Goal: Book appointment/travel/reservation

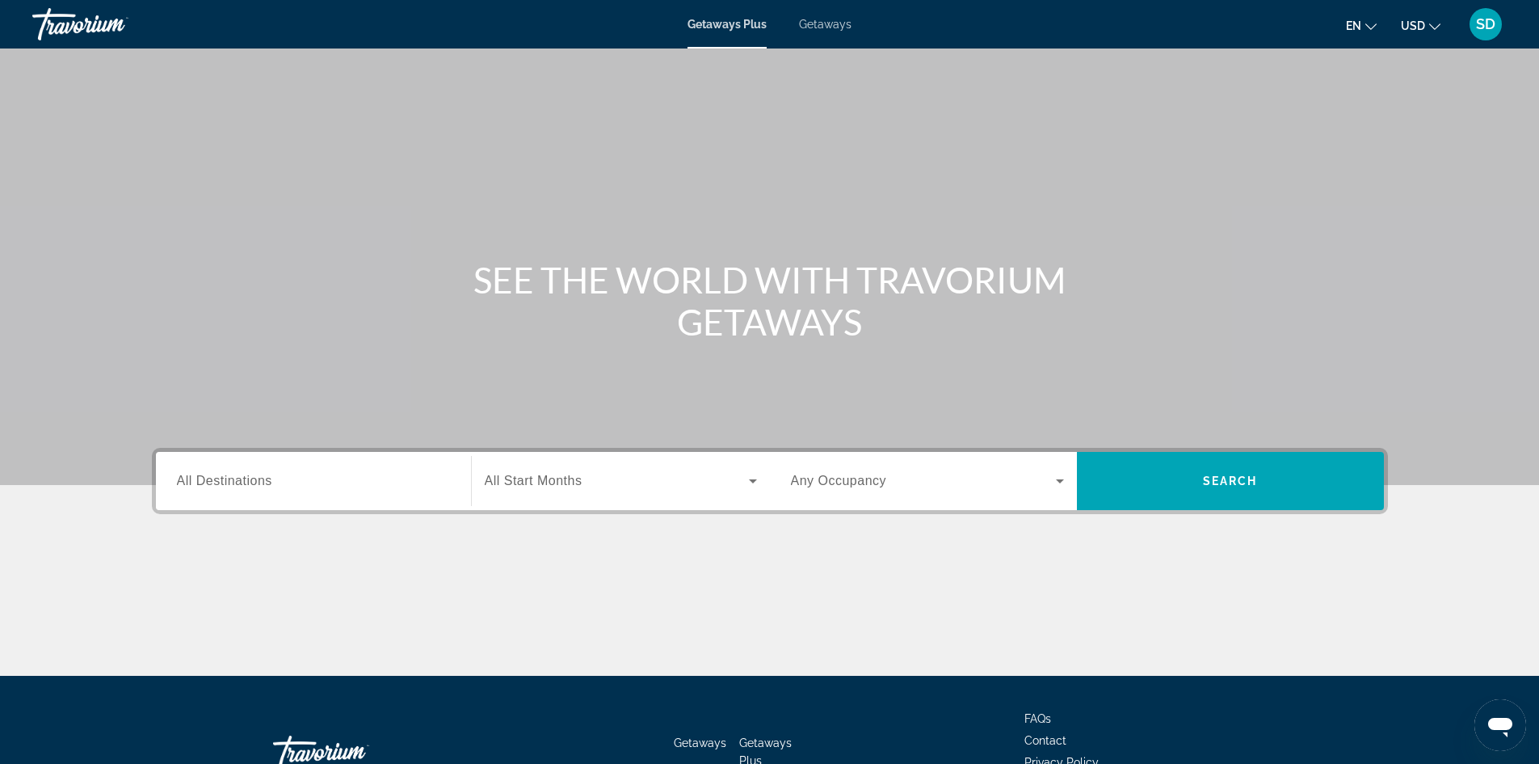
click at [823, 23] on span "Getaways" at bounding box center [825, 24] width 53 height 13
click at [450, 482] on div "Destination All Destinations" at bounding box center [313, 481] width 299 height 46
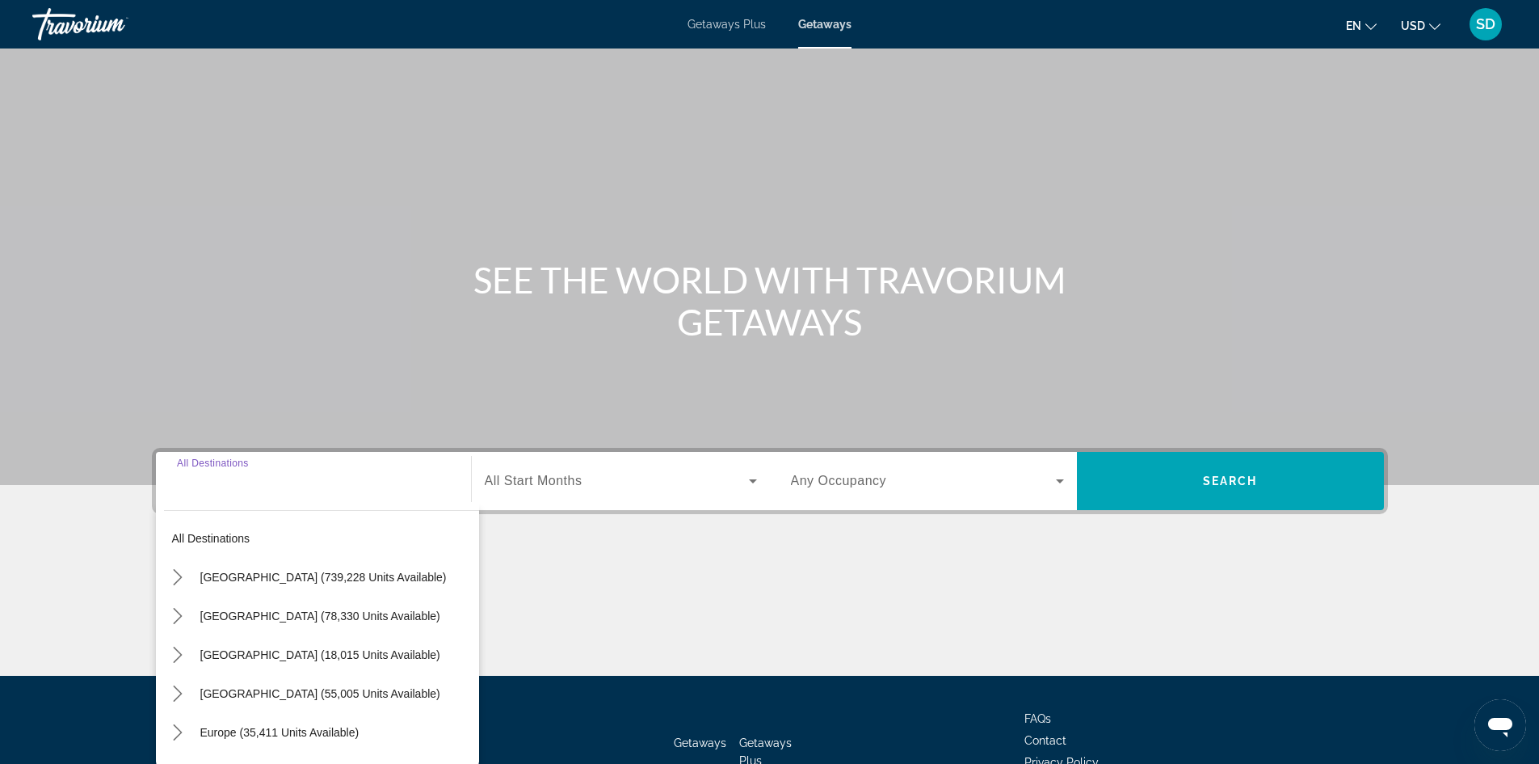
scroll to position [110, 0]
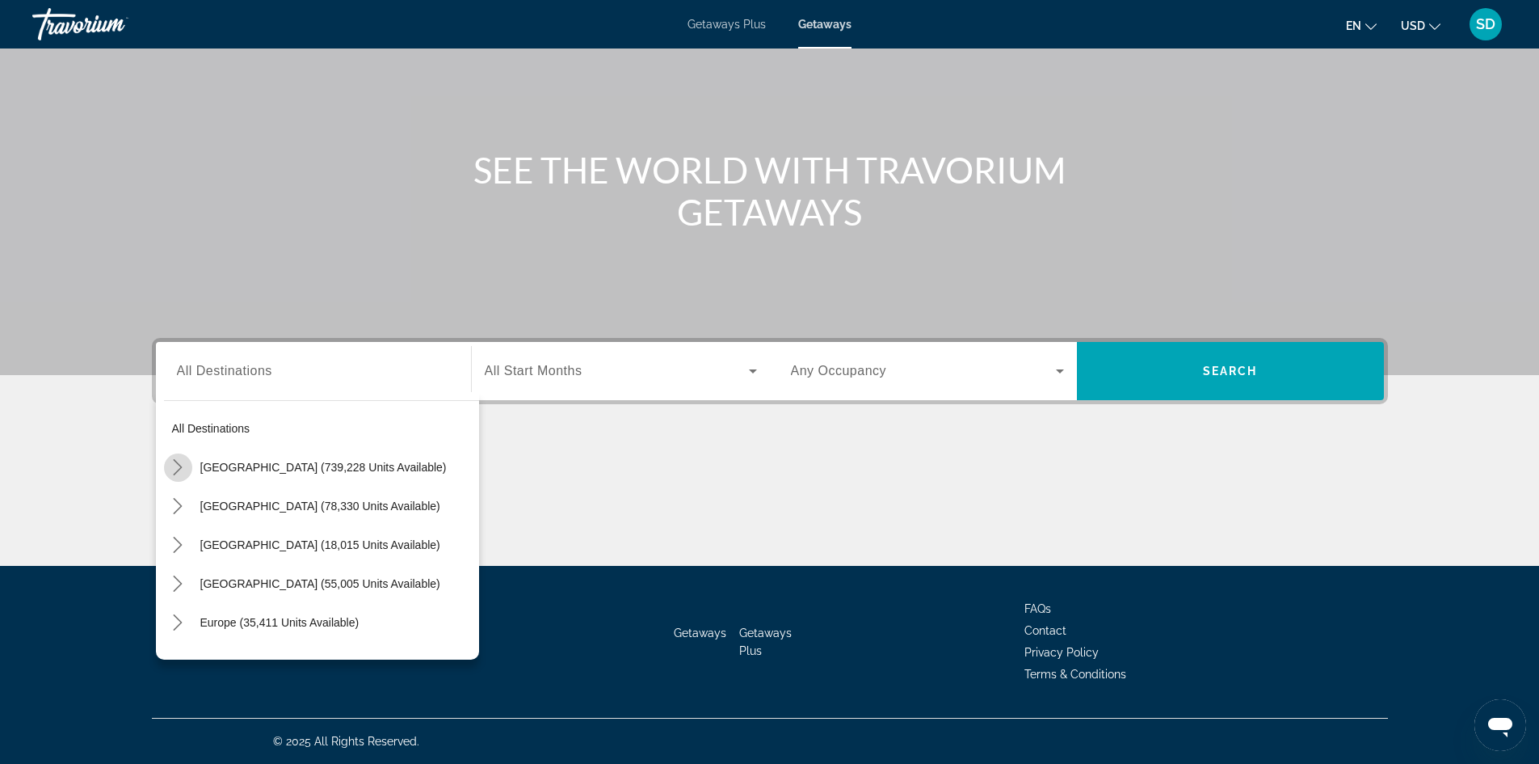
click at [165, 465] on mat-icon "Toggle United States (739,228 units available) submenu" at bounding box center [178, 467] width 28 height 28
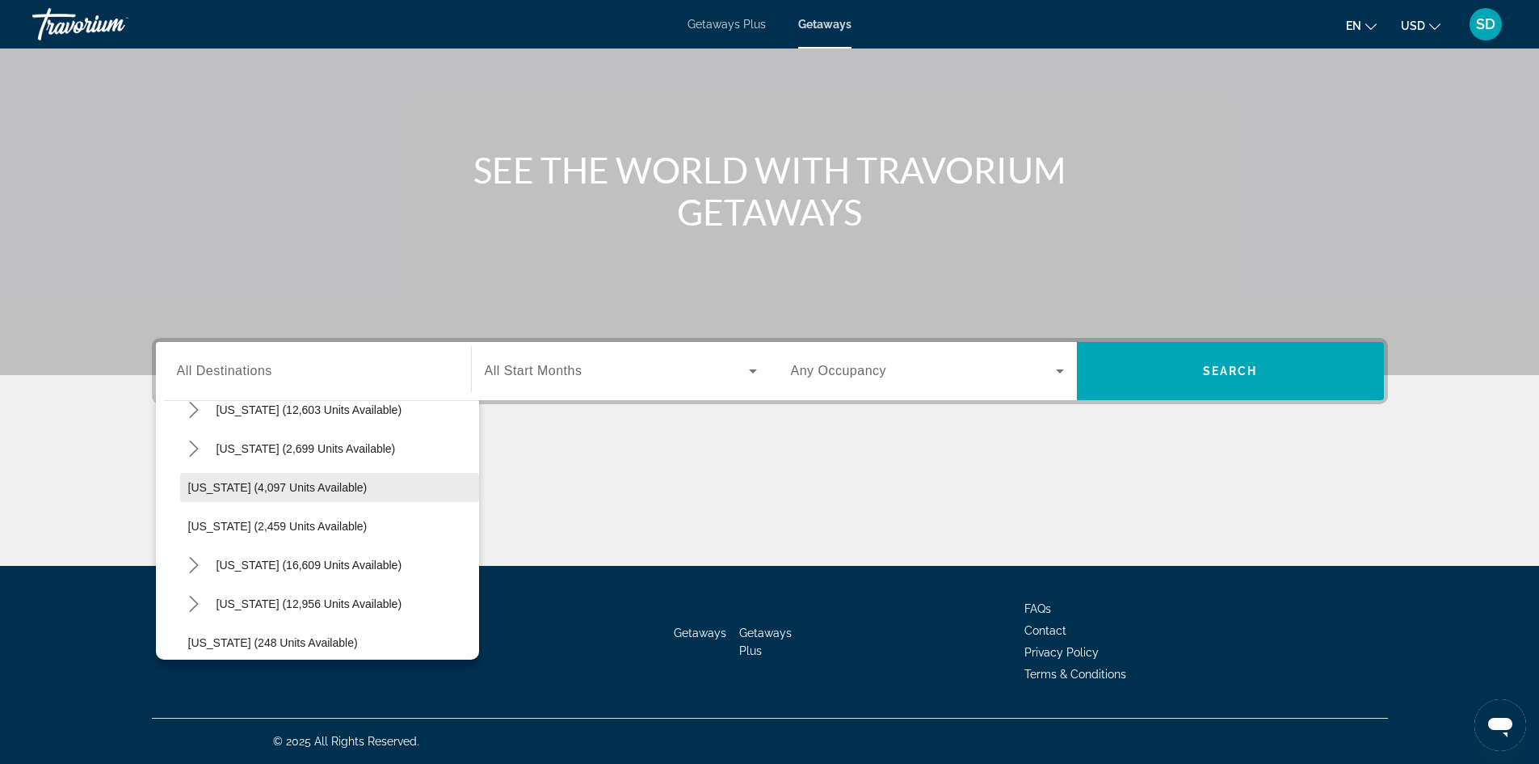
scroll to position [1016, 0]
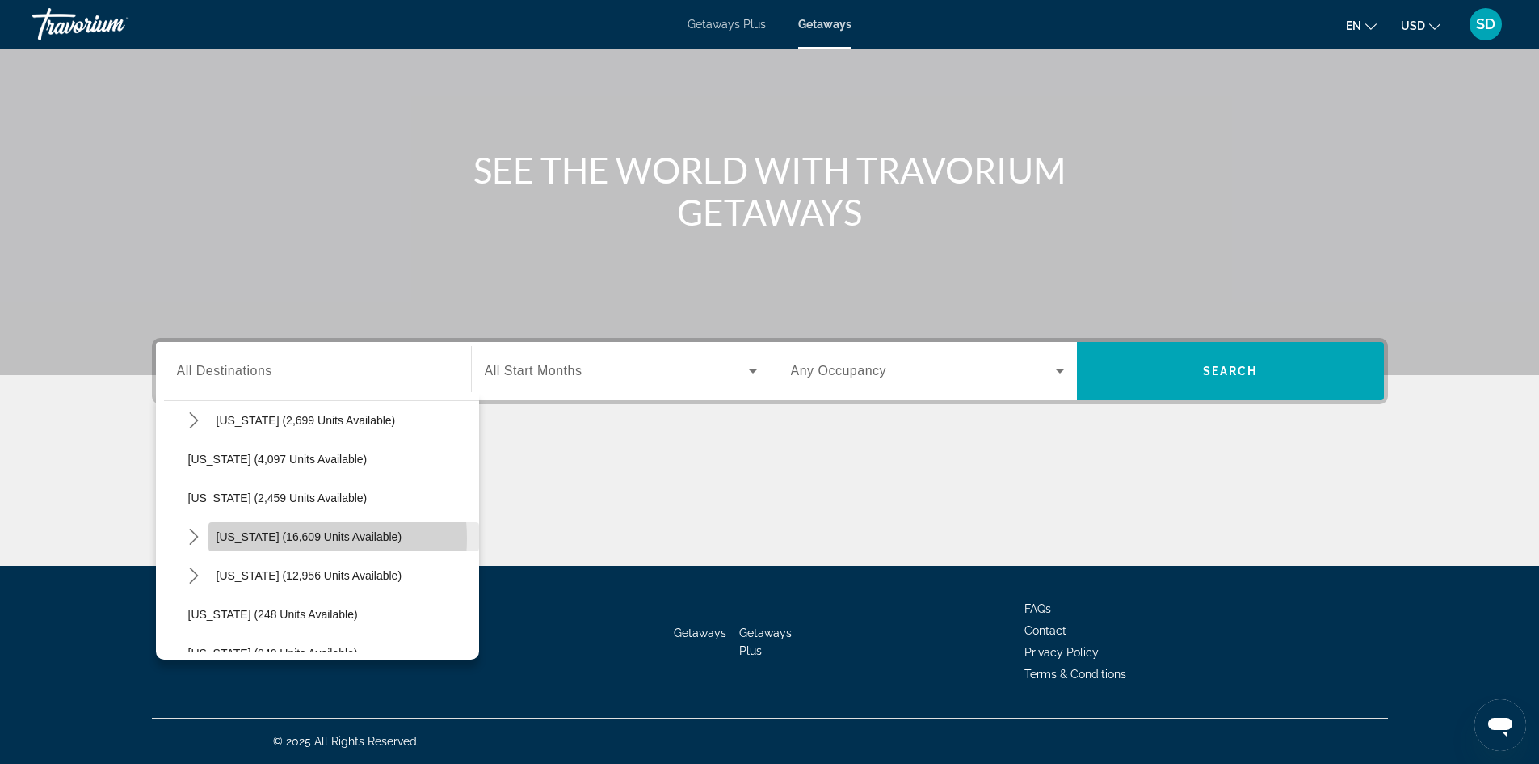
click at [283, 538] on span "New York (16,609 units available)" at bounding box center [310, 536] width 186 height 13
type input "**********"
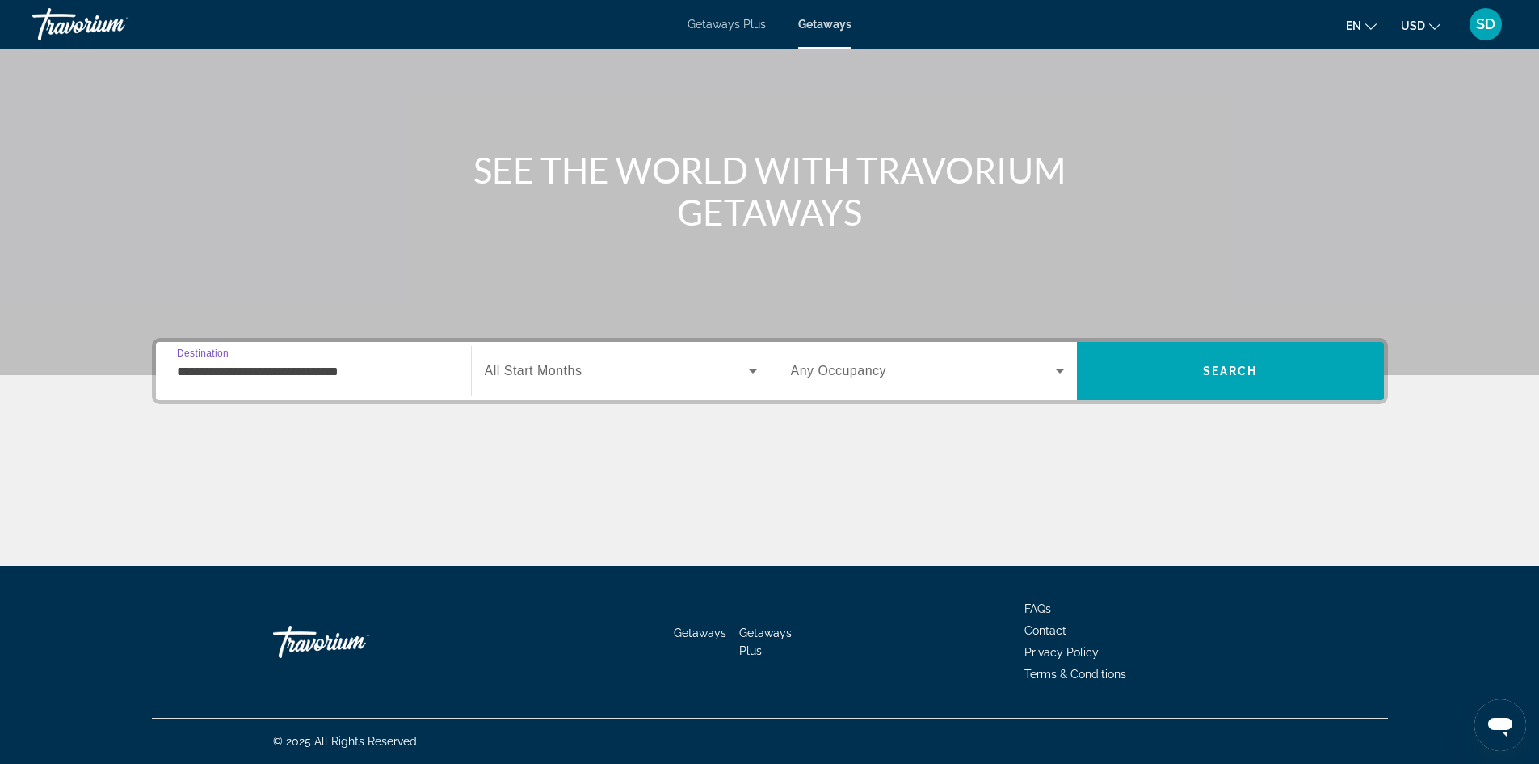
click at [665, 378] on span "Search widget" at bounding box center [617, 370] width 264 height 19
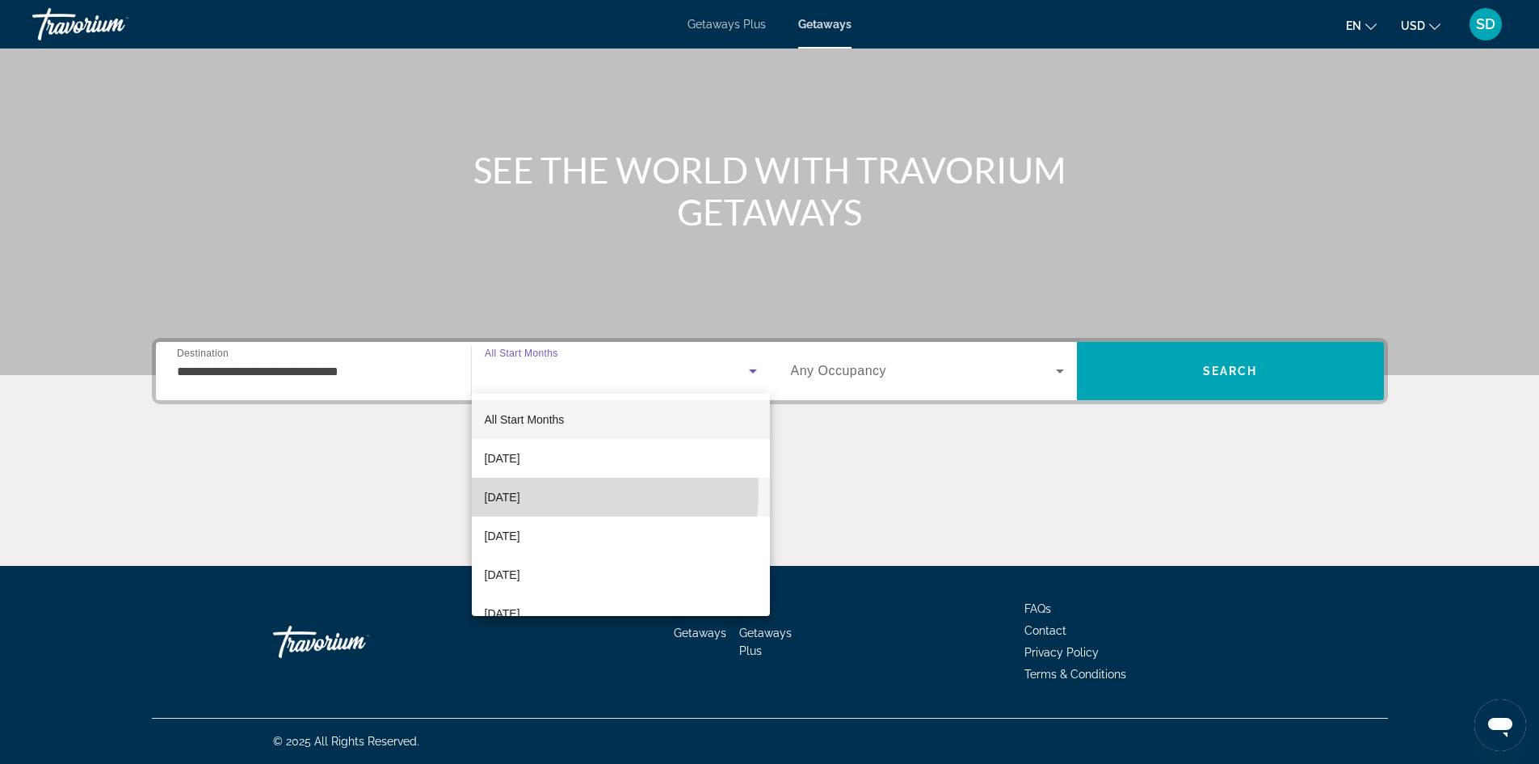
click at [520, 492] on span "[DATE]" at bounding box center [503, 496] width 36 height 19
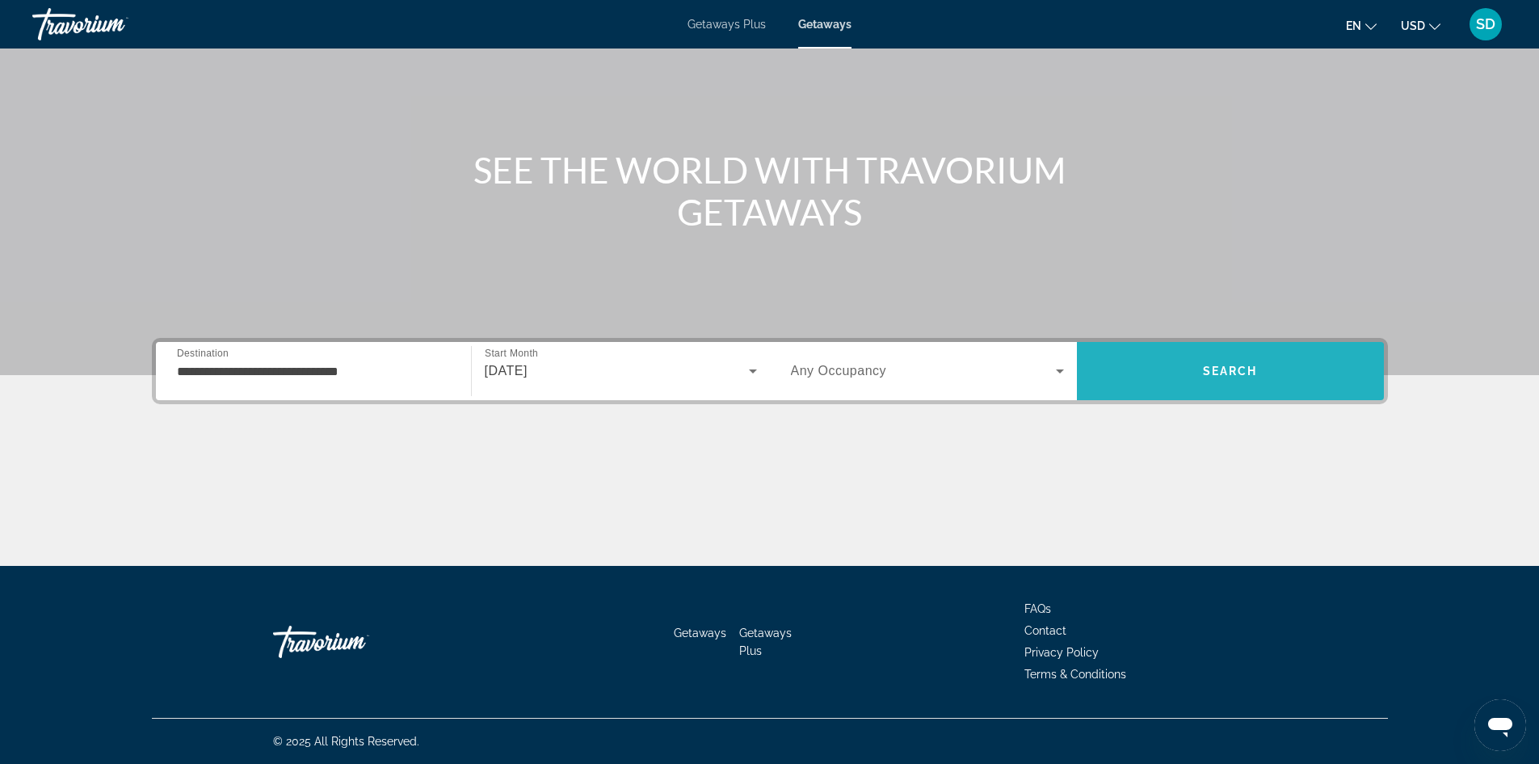
click at [1209, 375] on span "Search" at bounding box center [1230, 370] width 55 height 13
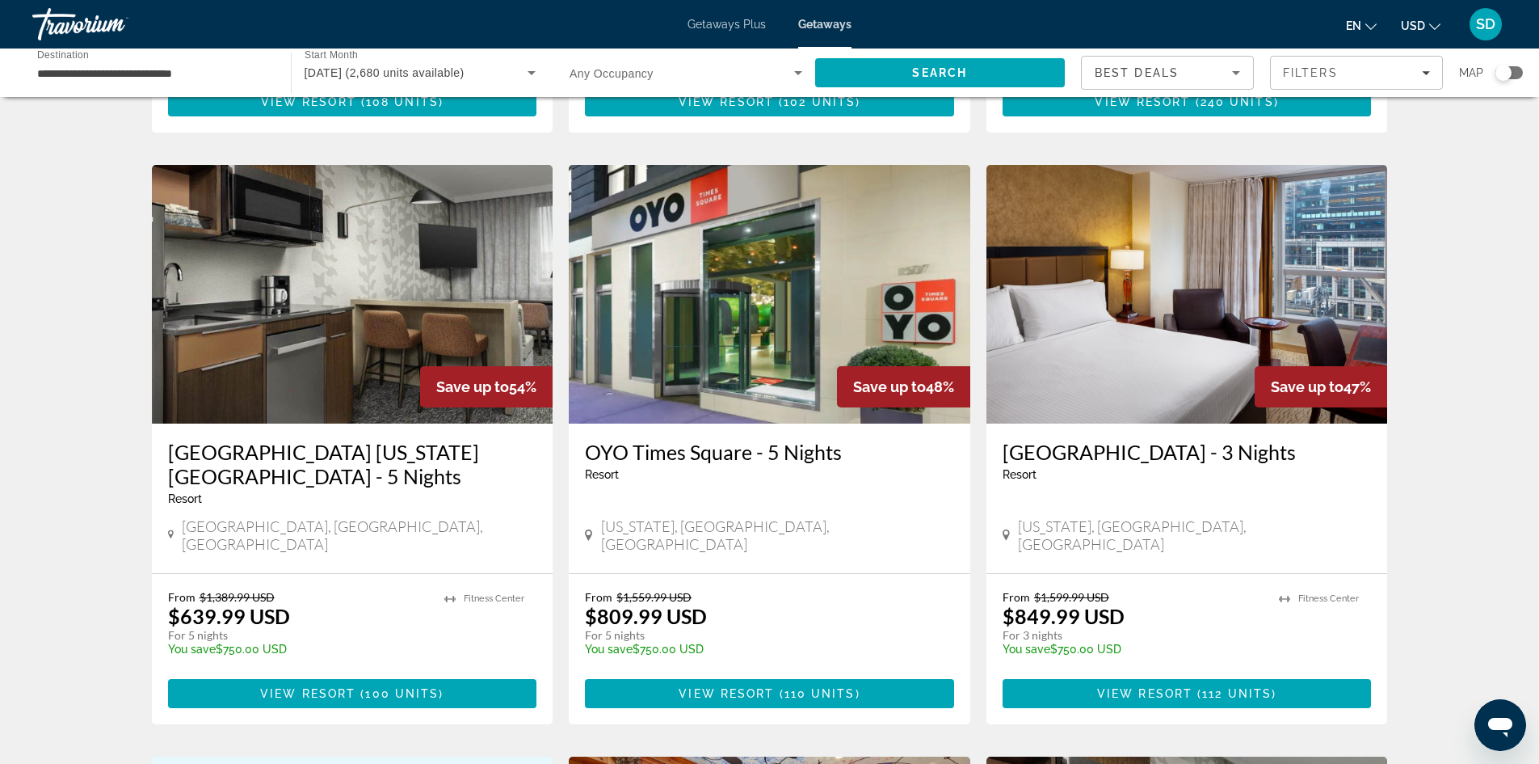
scroll to position [1131, 0]
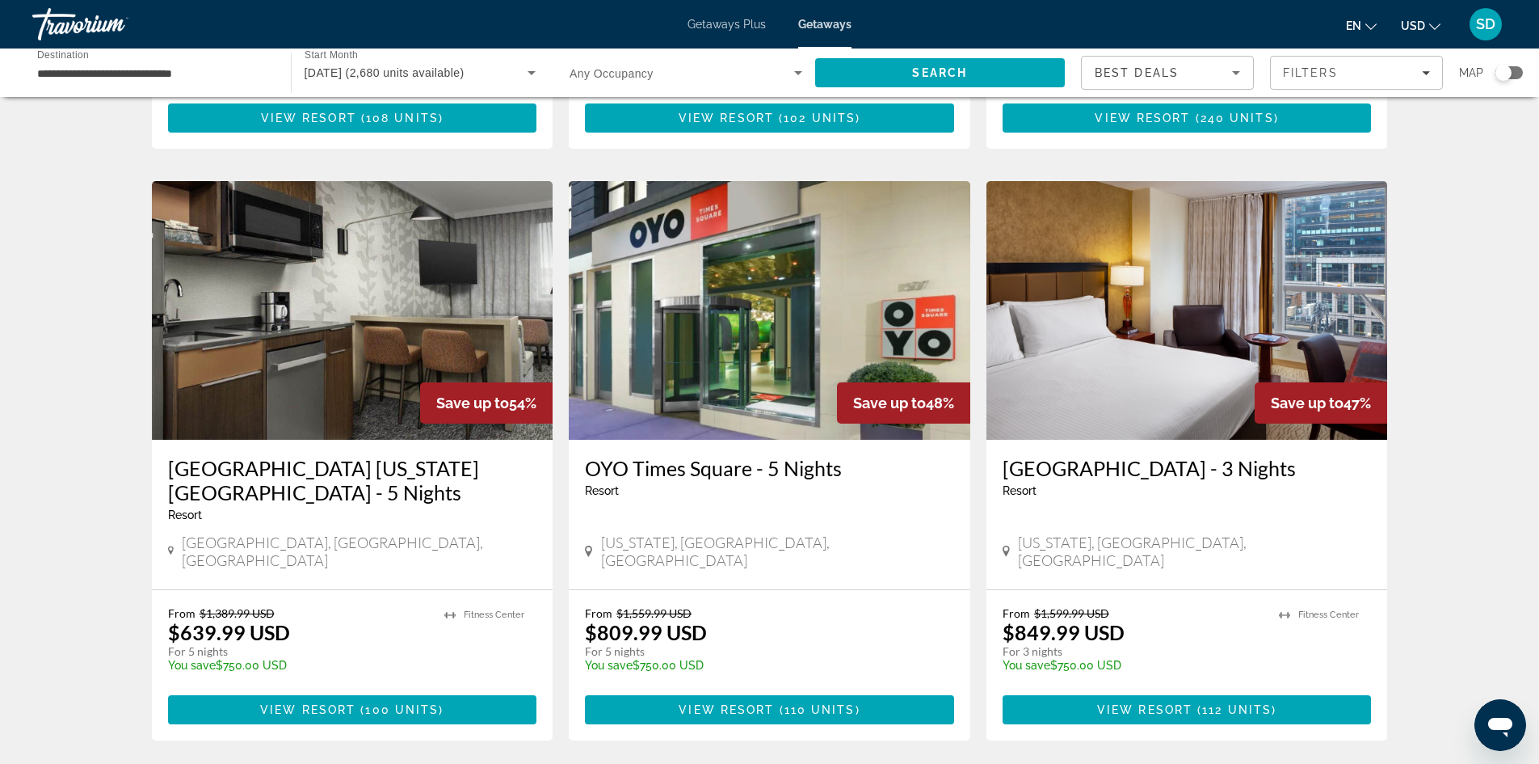
click at [742, 283] on img "Main content" at bounding box center [770, 310] width 402 height 259
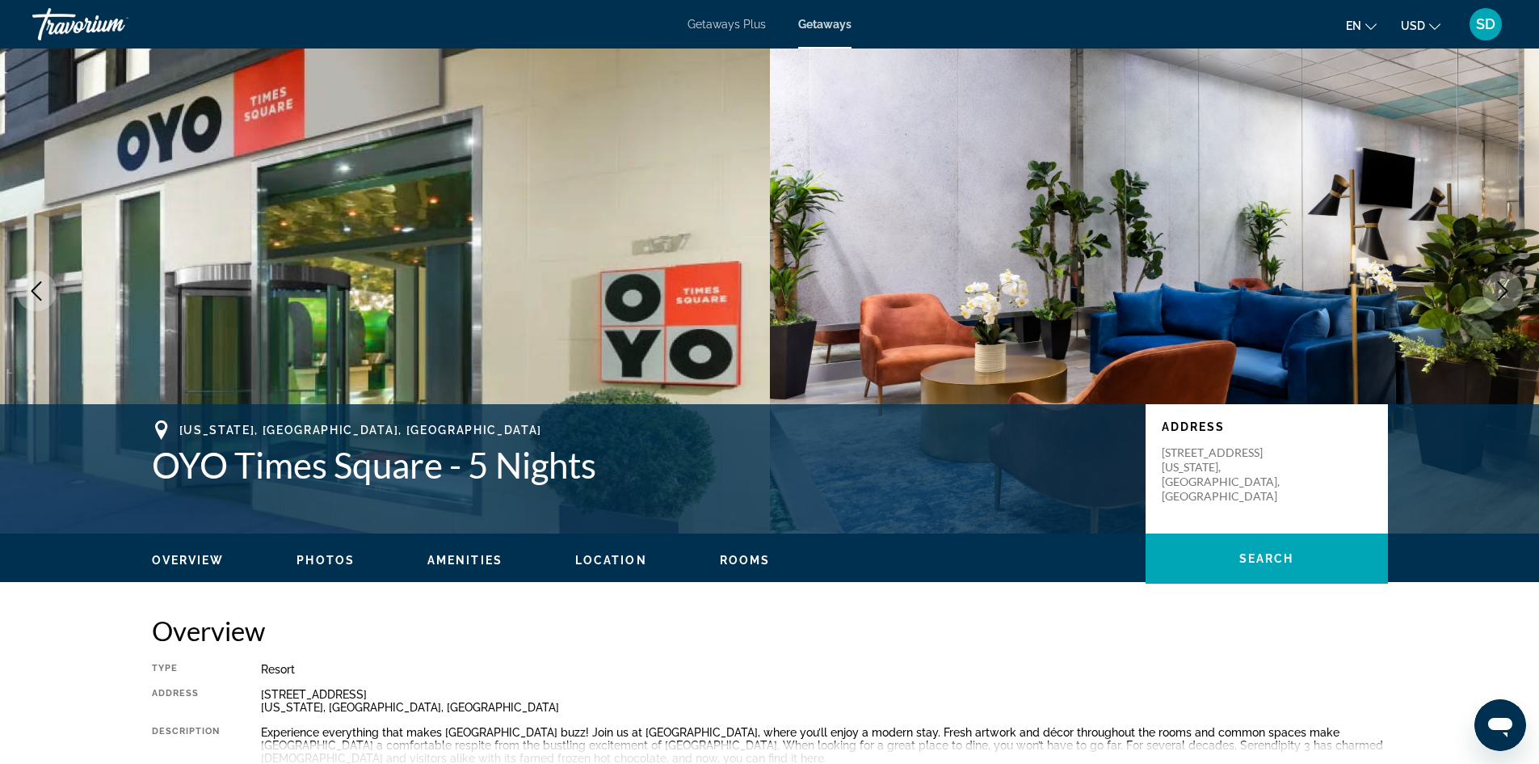
click at [1517, 280] on button "Next image" at bounding box center [1503, 291] width 40 height 40
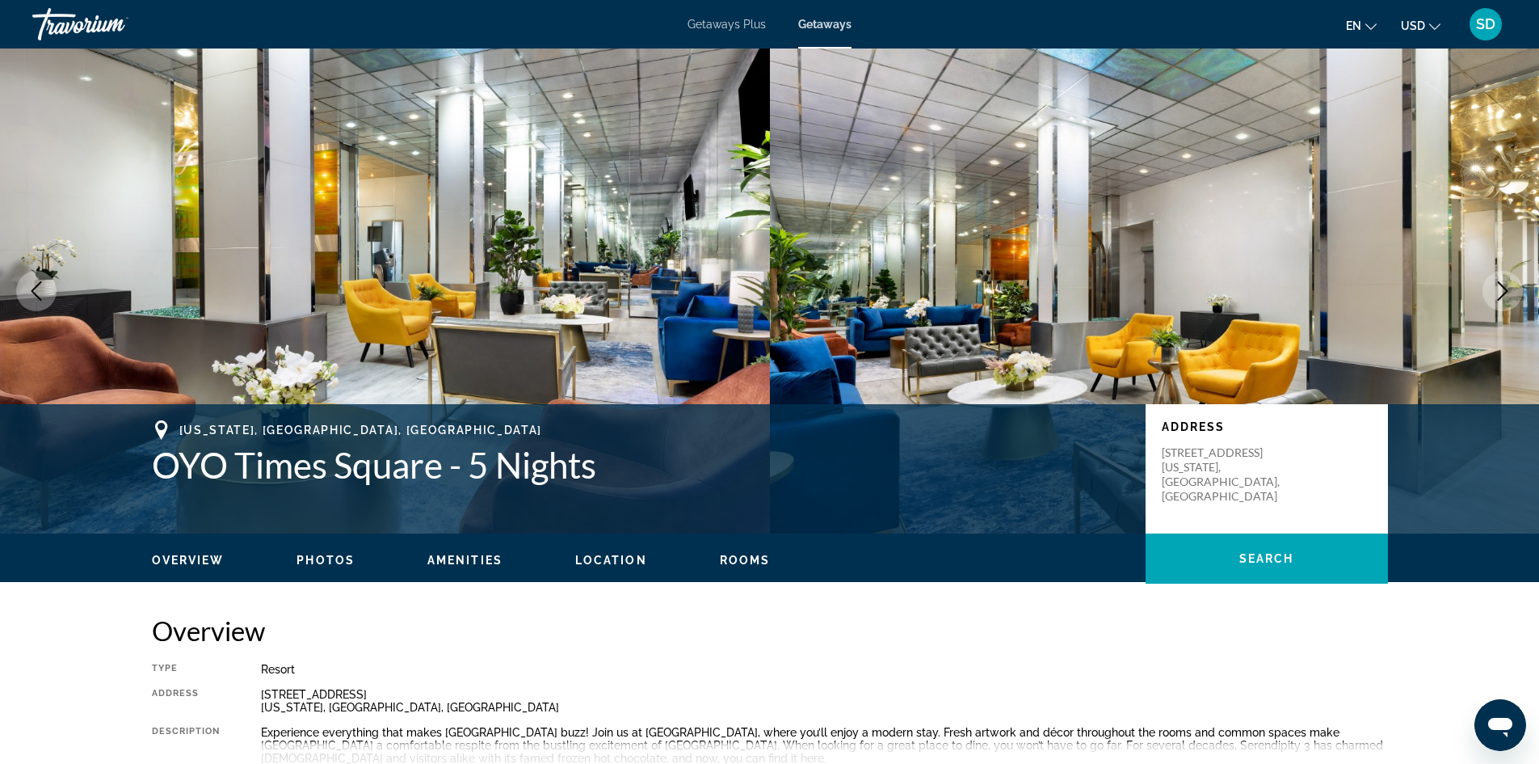
click at [1500, 292] on icon "Next image" at bounding box center [1502, 290] width 19 height 19
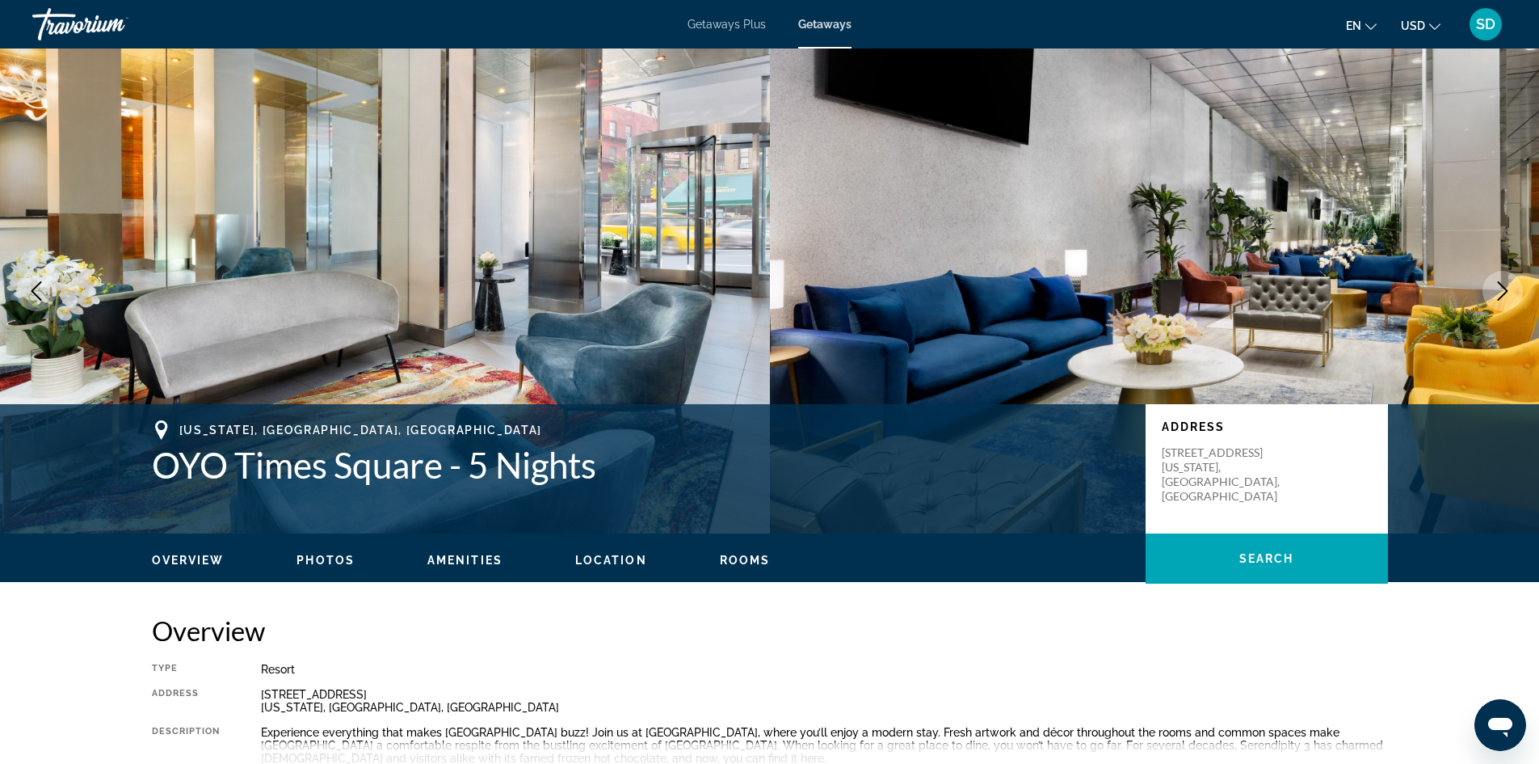
click at [1500, 292] on icon "Next image" at bounding box center [1502, 290] width 19 height 19
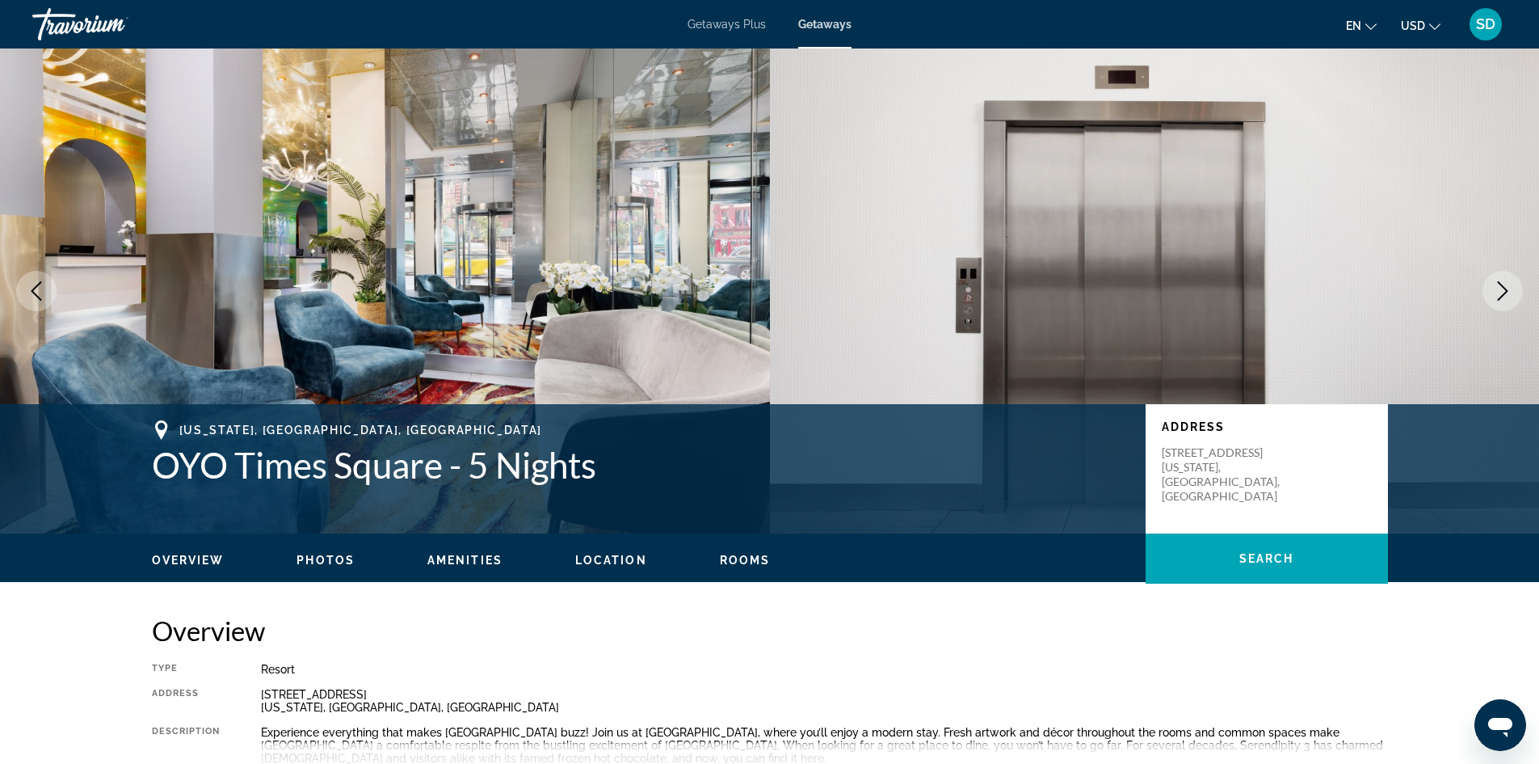
click at [1500, 292] on icon "Next image" at bounding box center [1502, 290] width 19 height 19
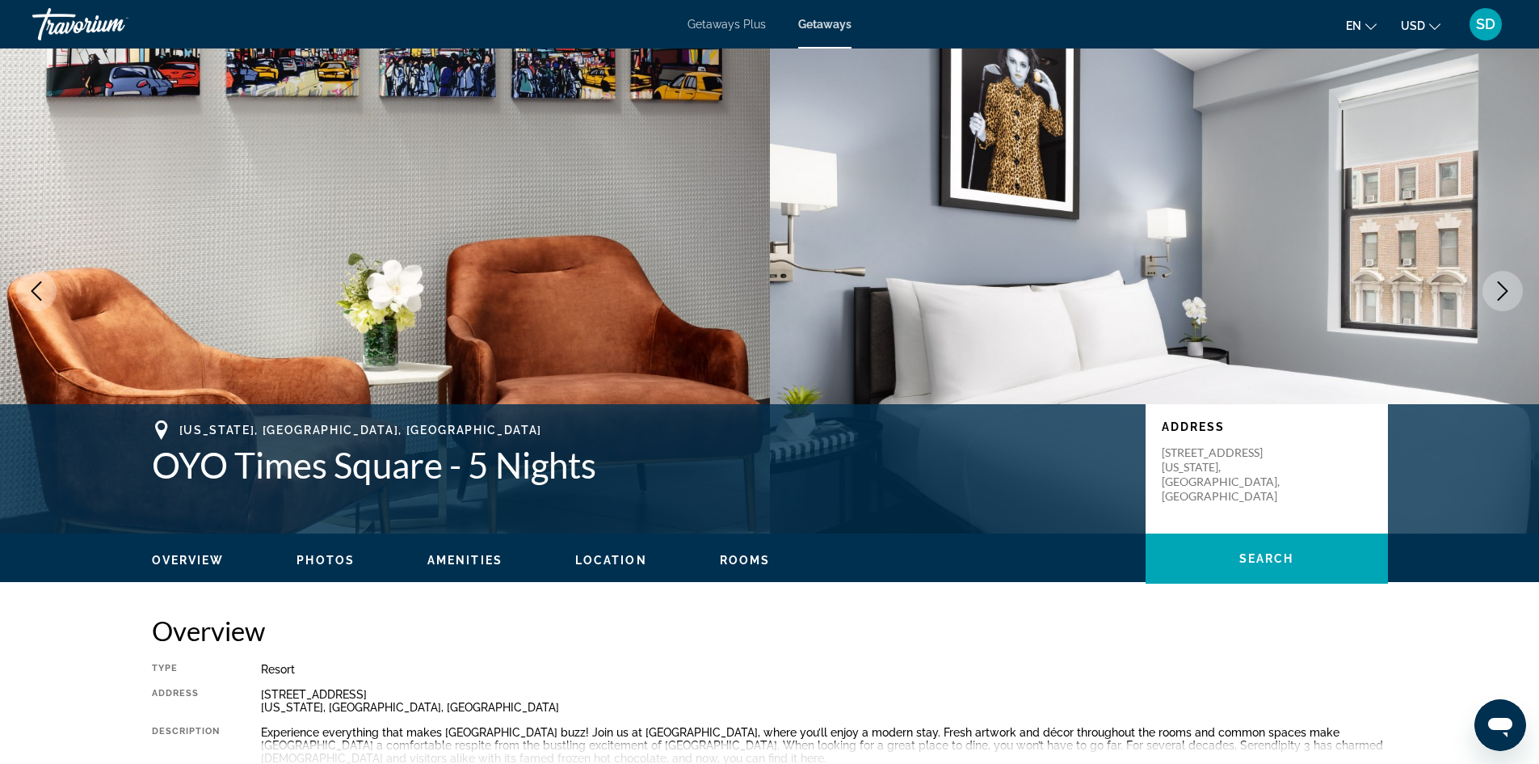
click at [1500, 292] on icon "Next image" at bounding box center [1502, 290] width 19 height 19
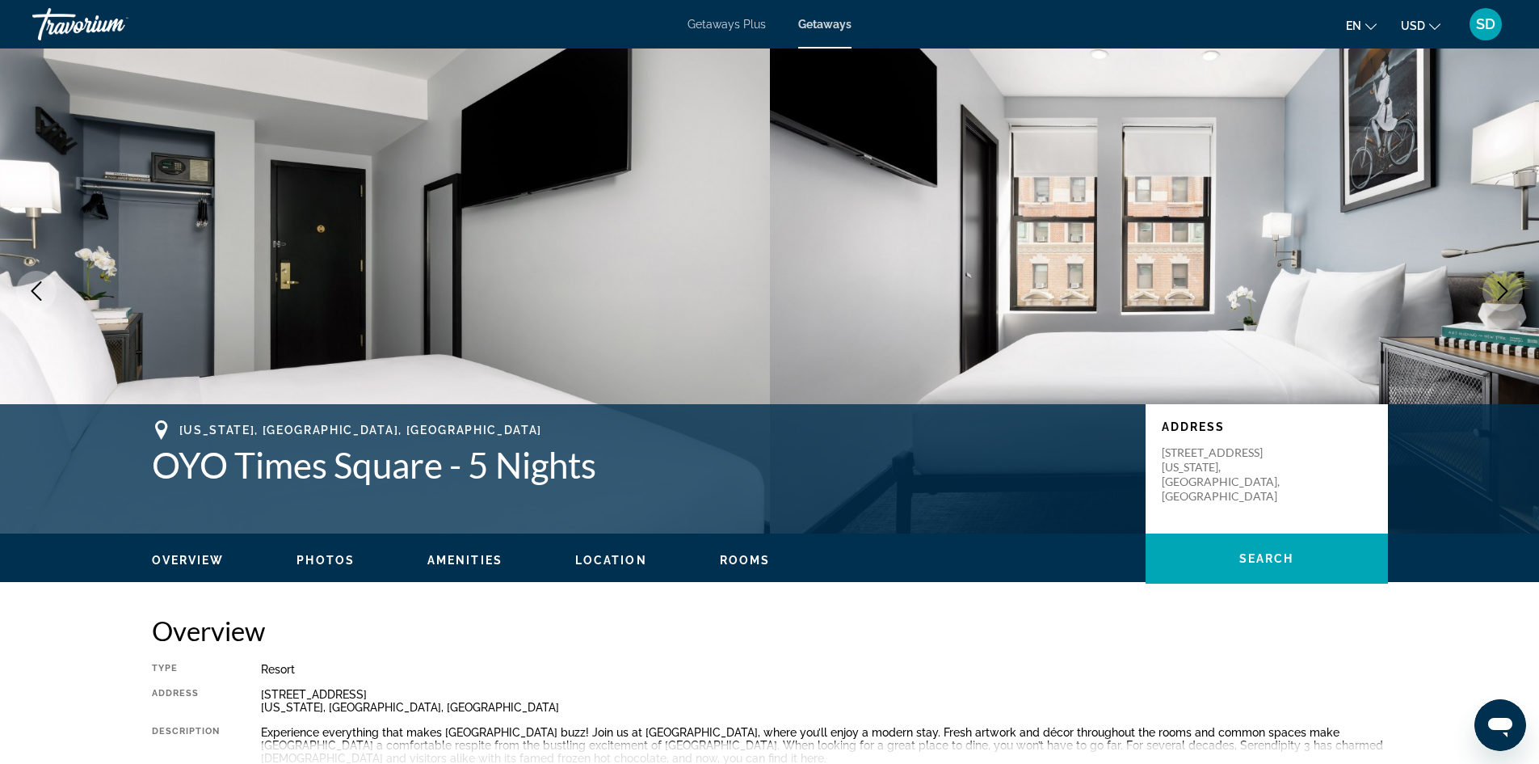
click at [1500, 292] on icon "Next image" at bounding box center [1502, 290] width 19 height 19
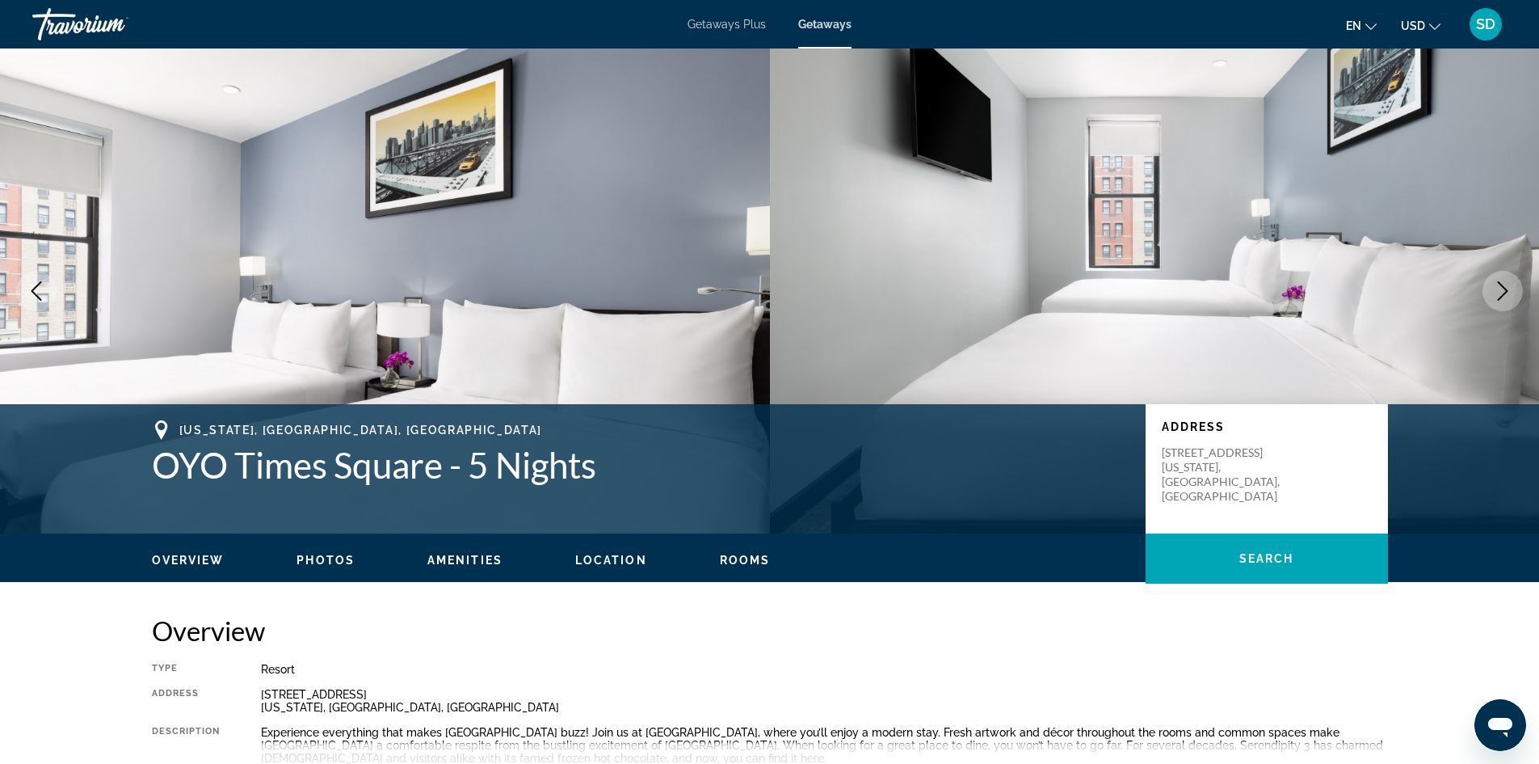
click at [1500, 292] on icon "Next image" at bounding box center [1502, 290] width 19 height 19
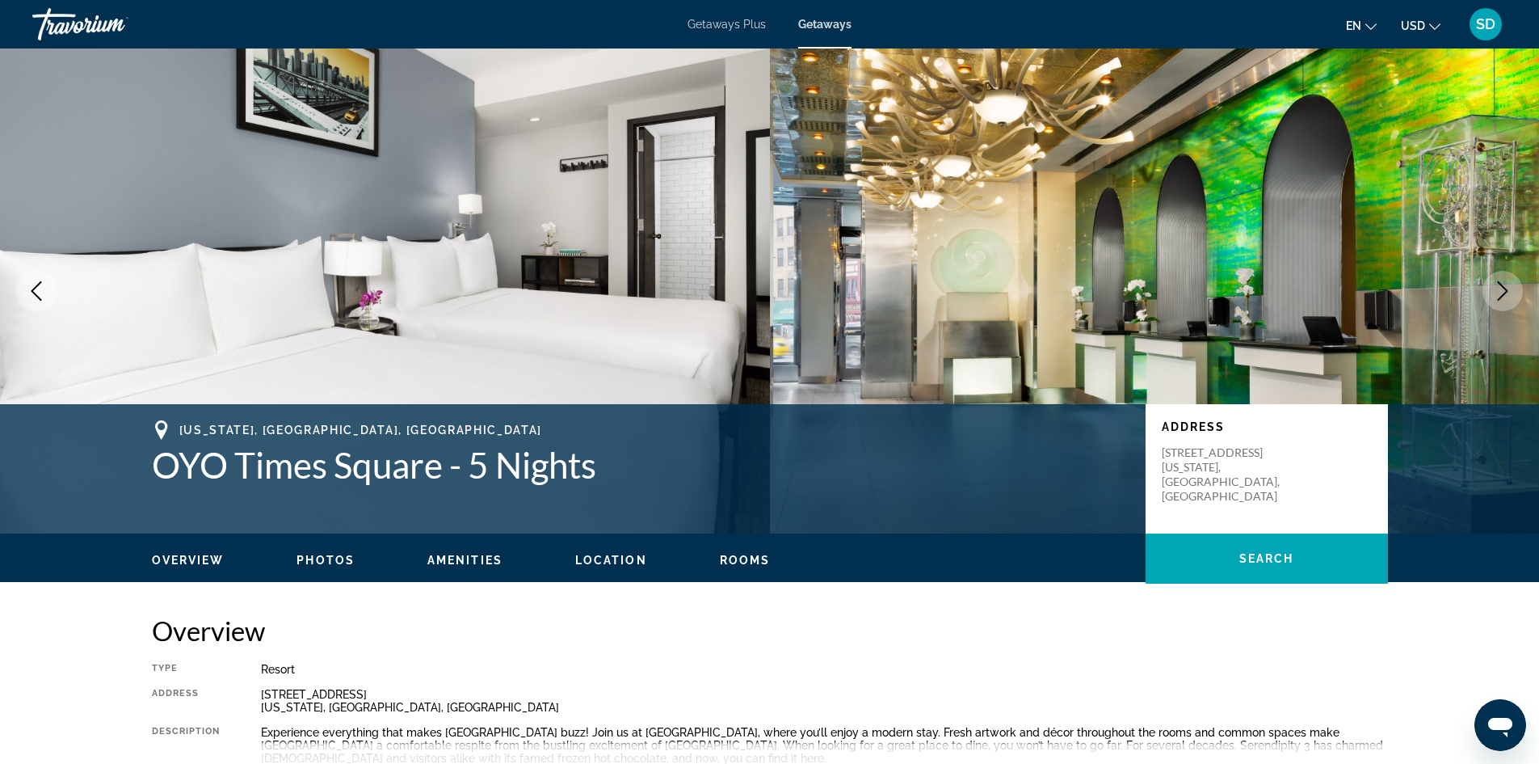
click at [1497, 294] on icon "Next image" at bounding box center [1502, 290] width 19 height 19
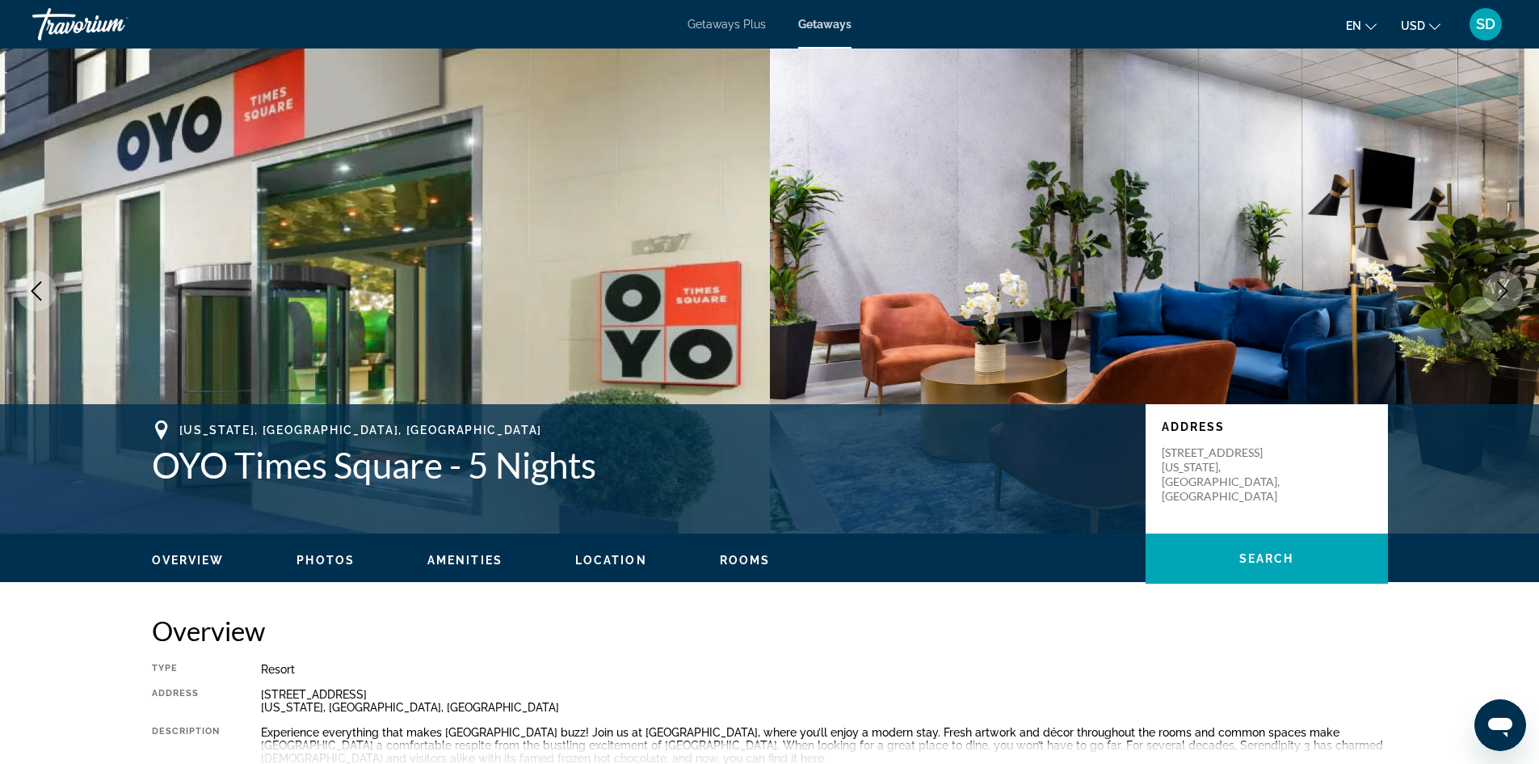
click at [1497, 294] on icon "Next image" at bounding box center [1502, 290] width 19 height 19
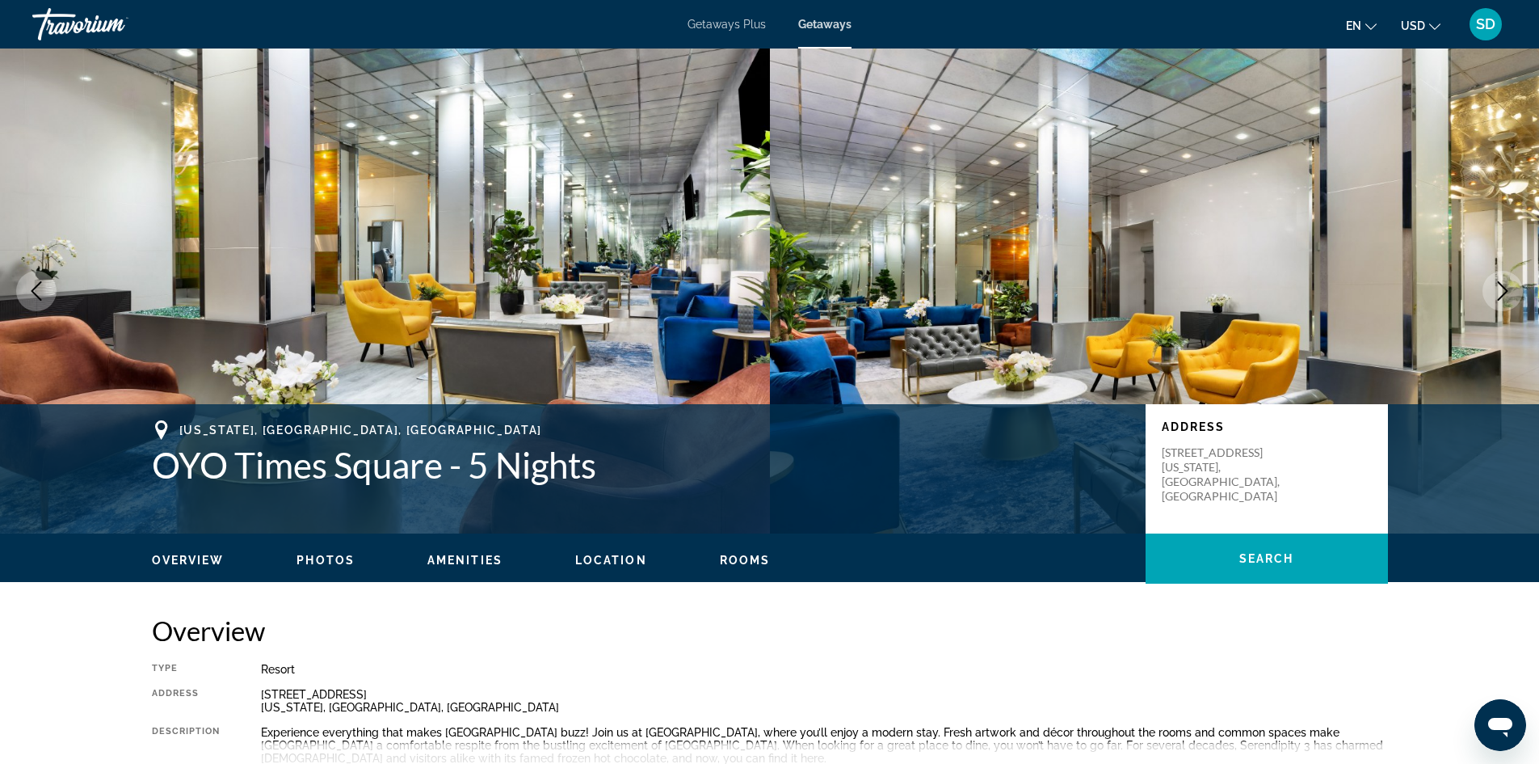
click at [1492, 297] on button "Next image" at bounding box center [1503, 291] width 40 height 40
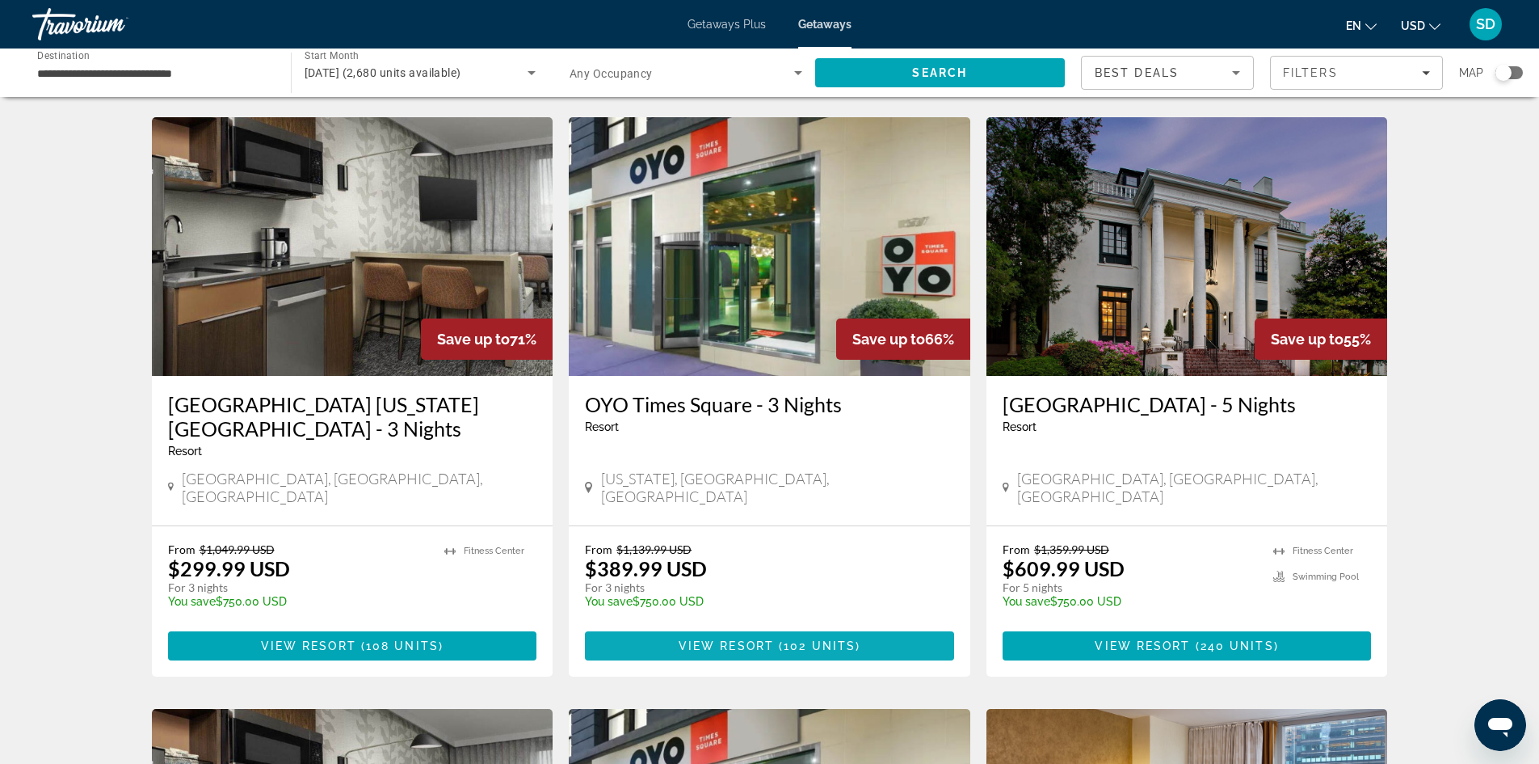
scroll to position [566, 0]
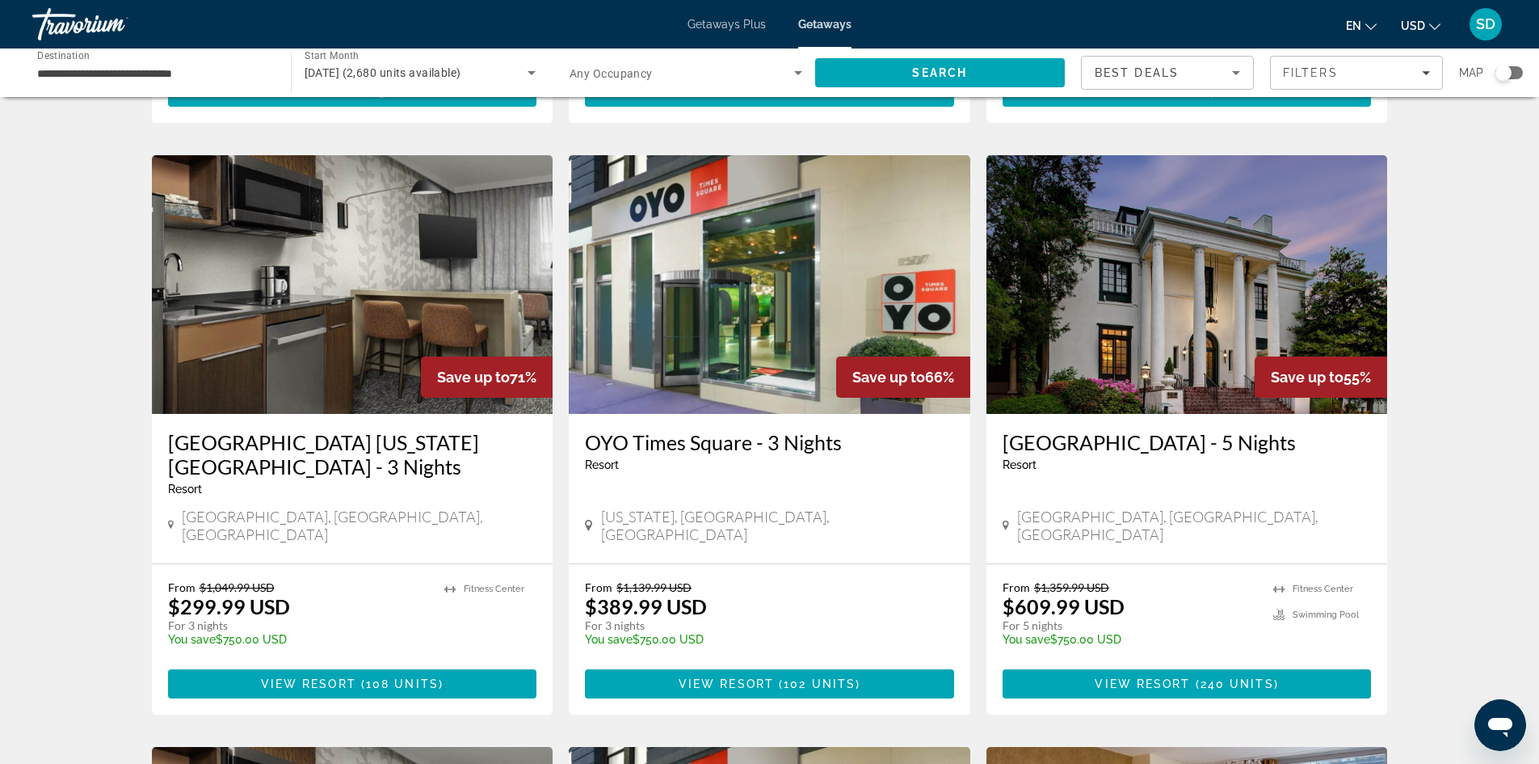
click at [414, 270] on img "Main content" at bounding box center [353, 284] width 402 height 259
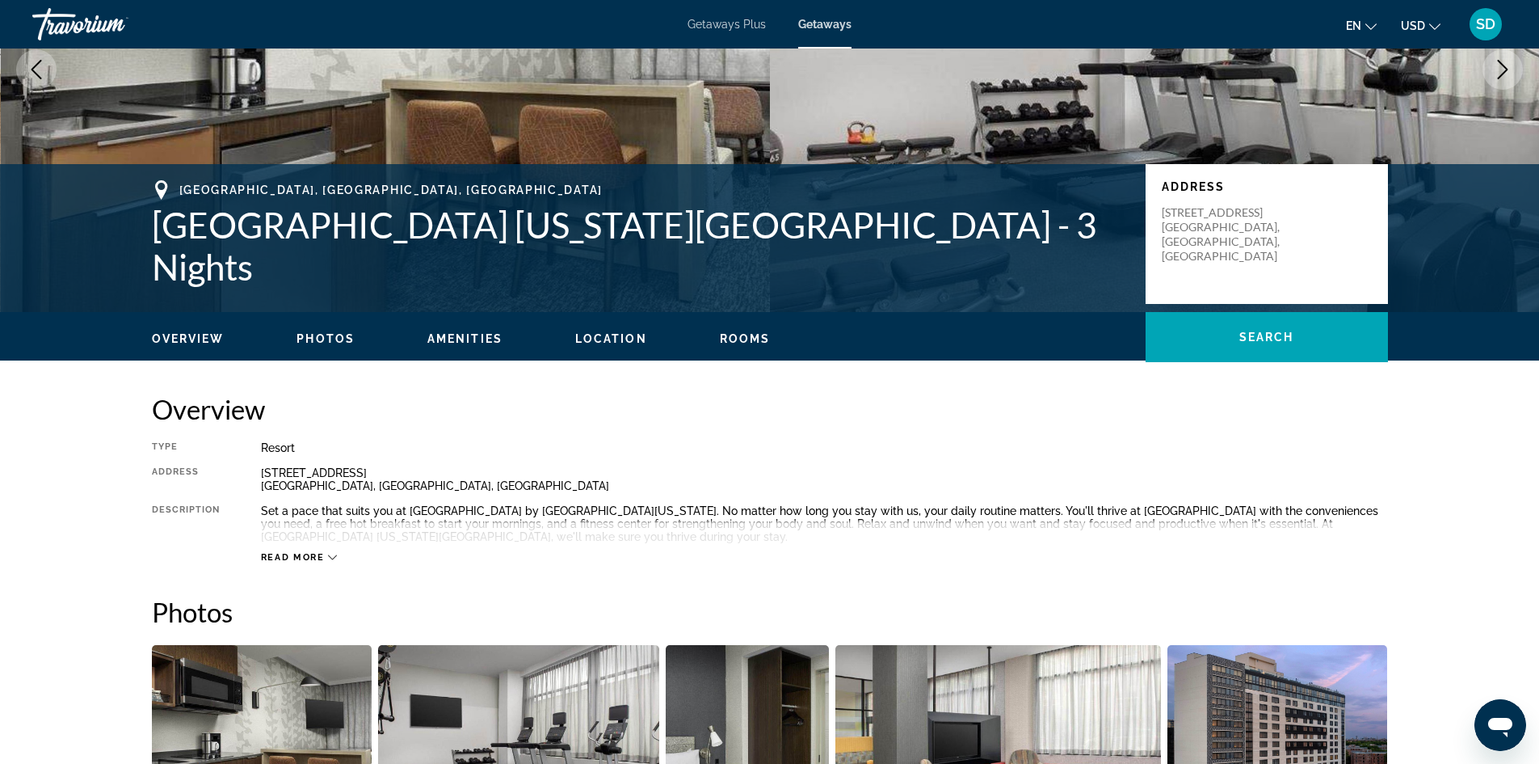
scroll to position [323, 0]
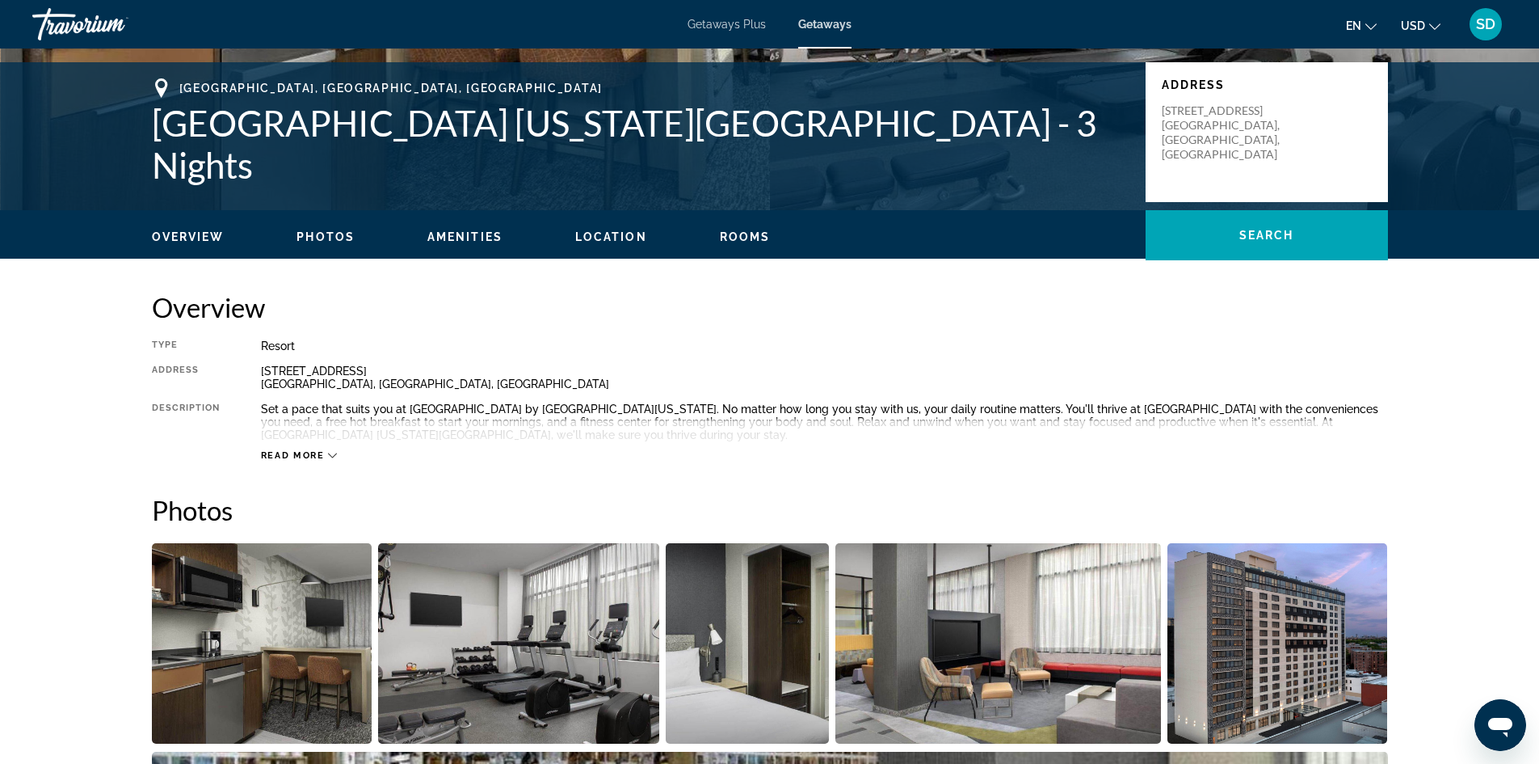
click at [332, 456] on icon "Main content" at bounding box center [332, 455] width 9 height 9
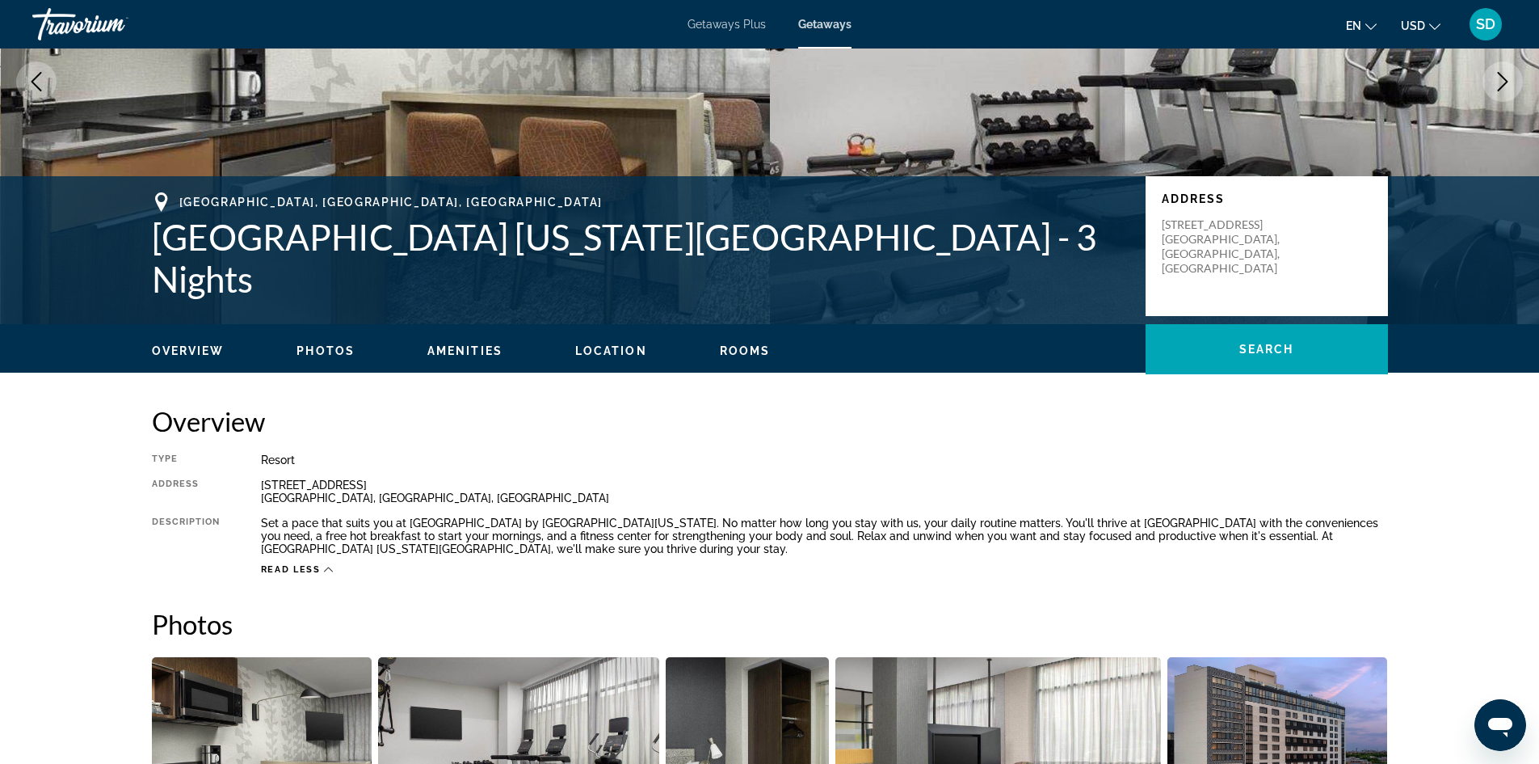
scroll to position [162, 0]
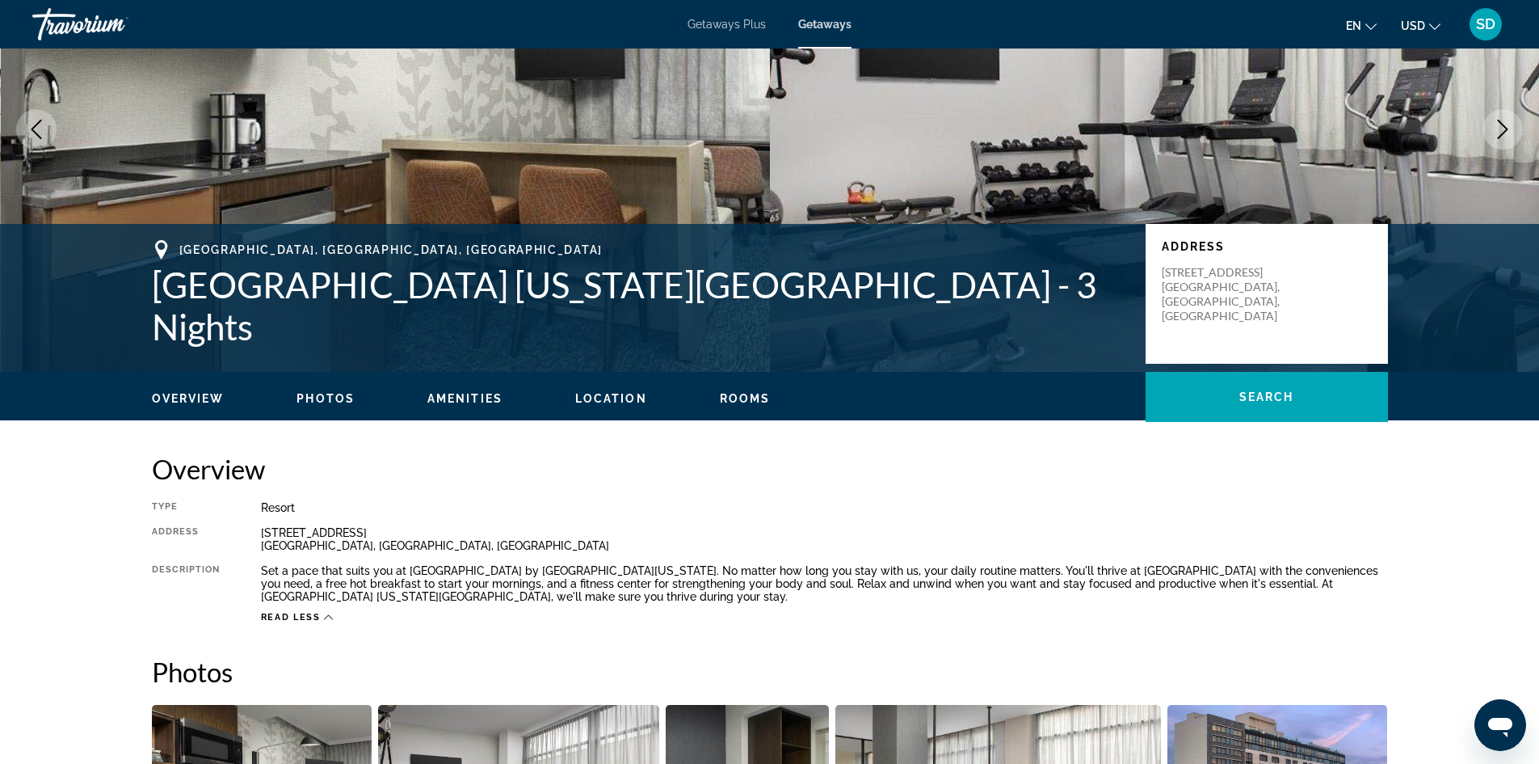
click at [329, 402] on span "Photos" at bounding box center [326, 398] width 58 height 13
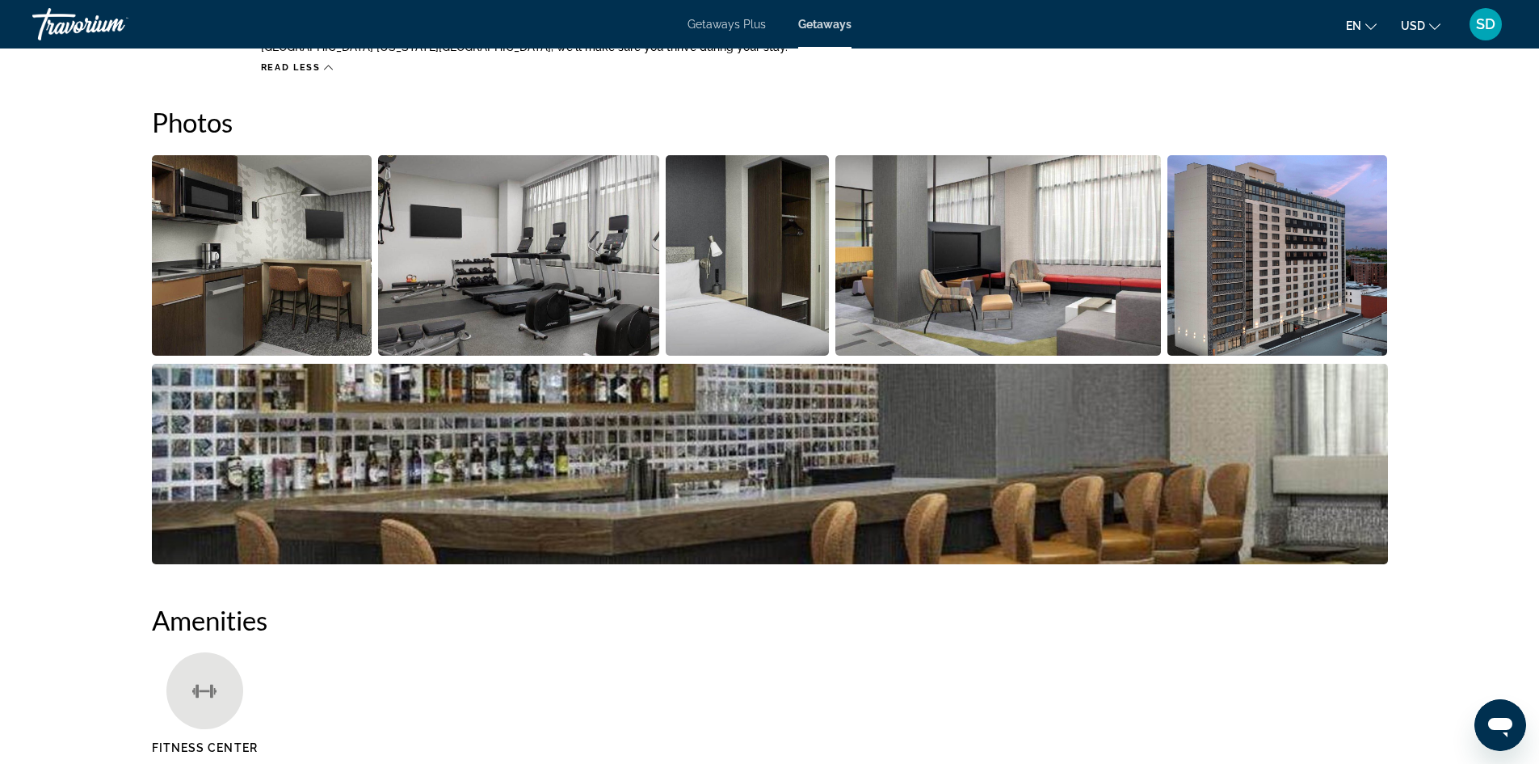
scroll to position [720, 0]
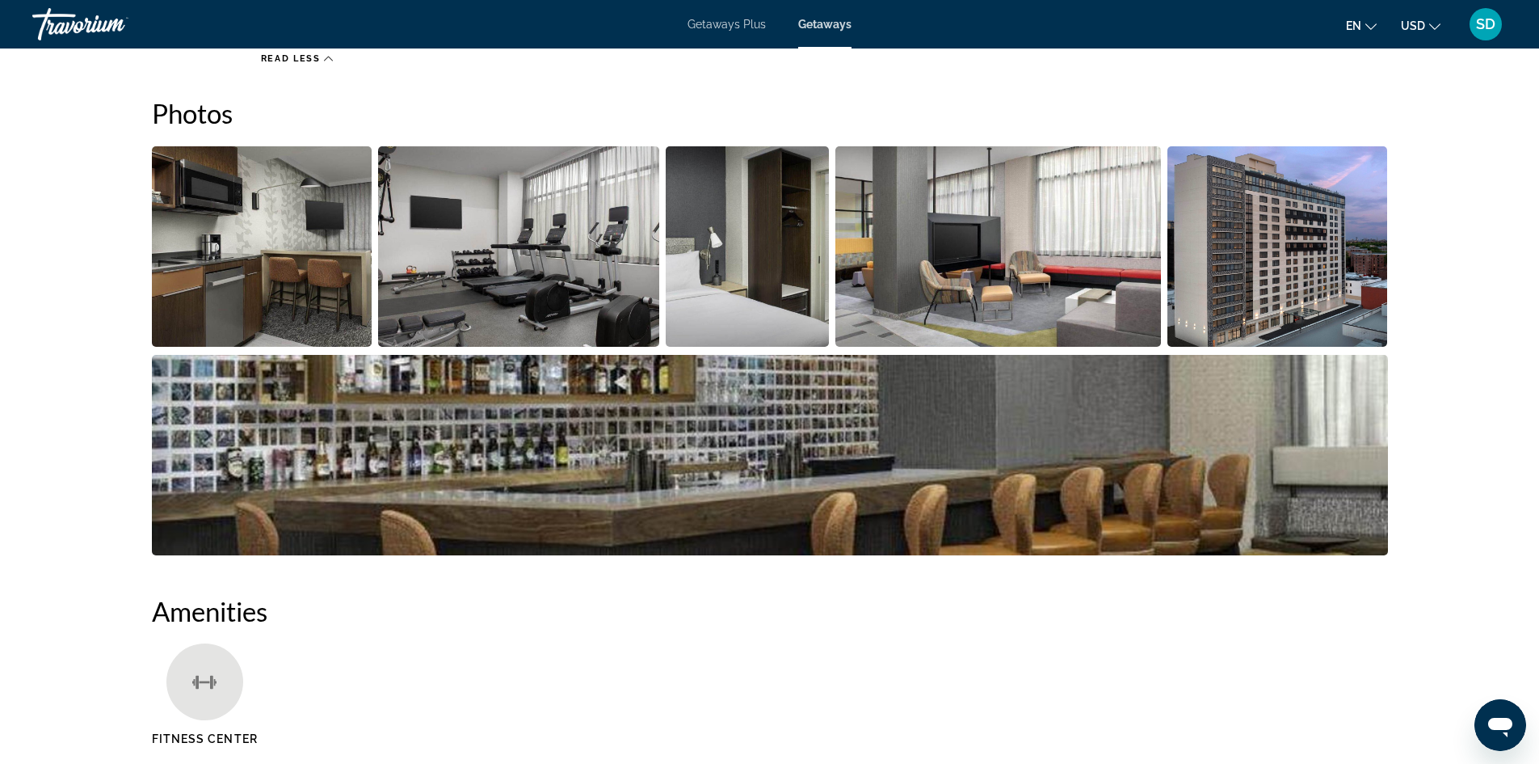
click at [505, 263] on img "Open full-screen image slider" at bounding box center [518, 246] width 281 height 200
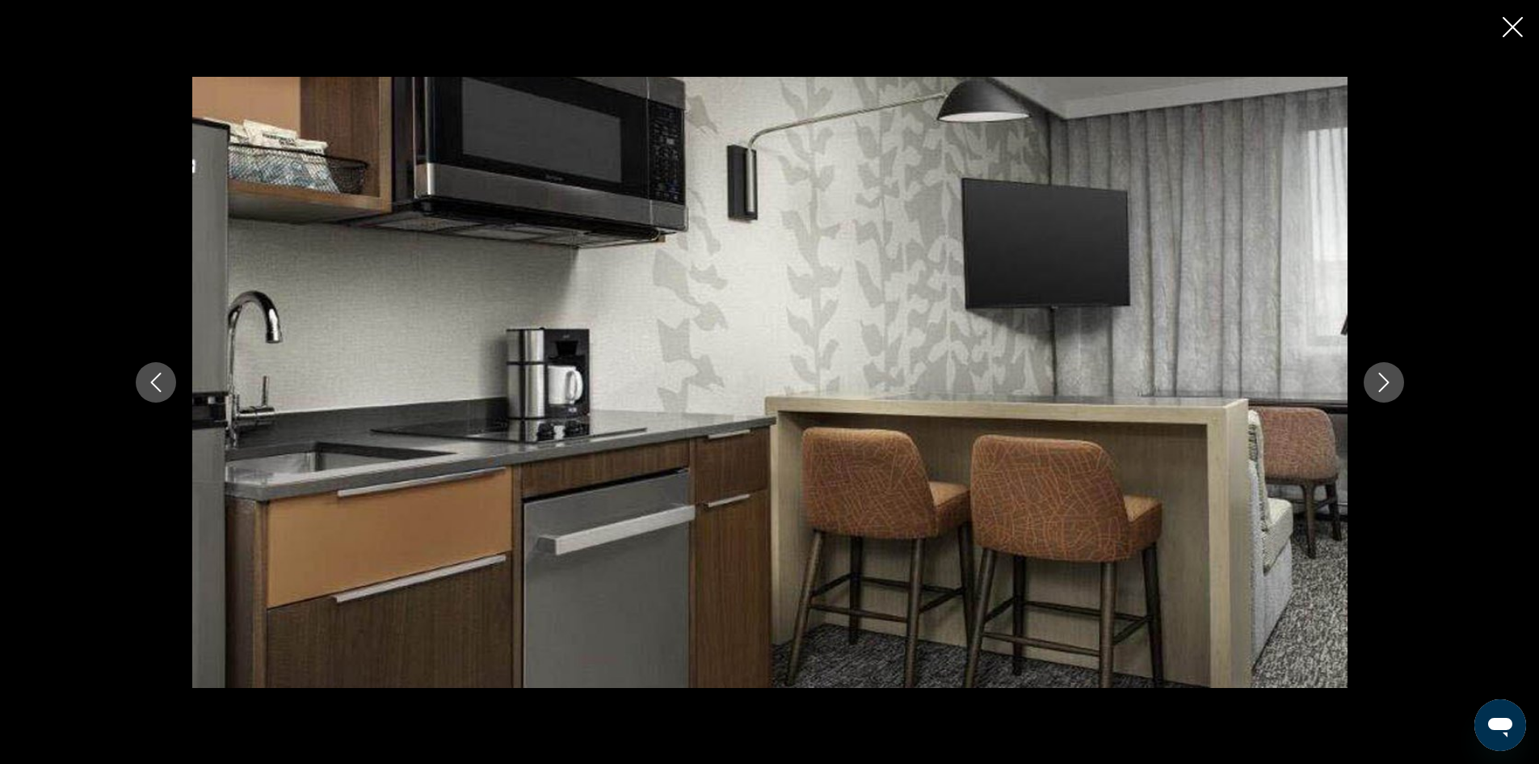
click at [1378, 385] on icon "Next image" at bounding box center [1383, 381] width 19 height 19
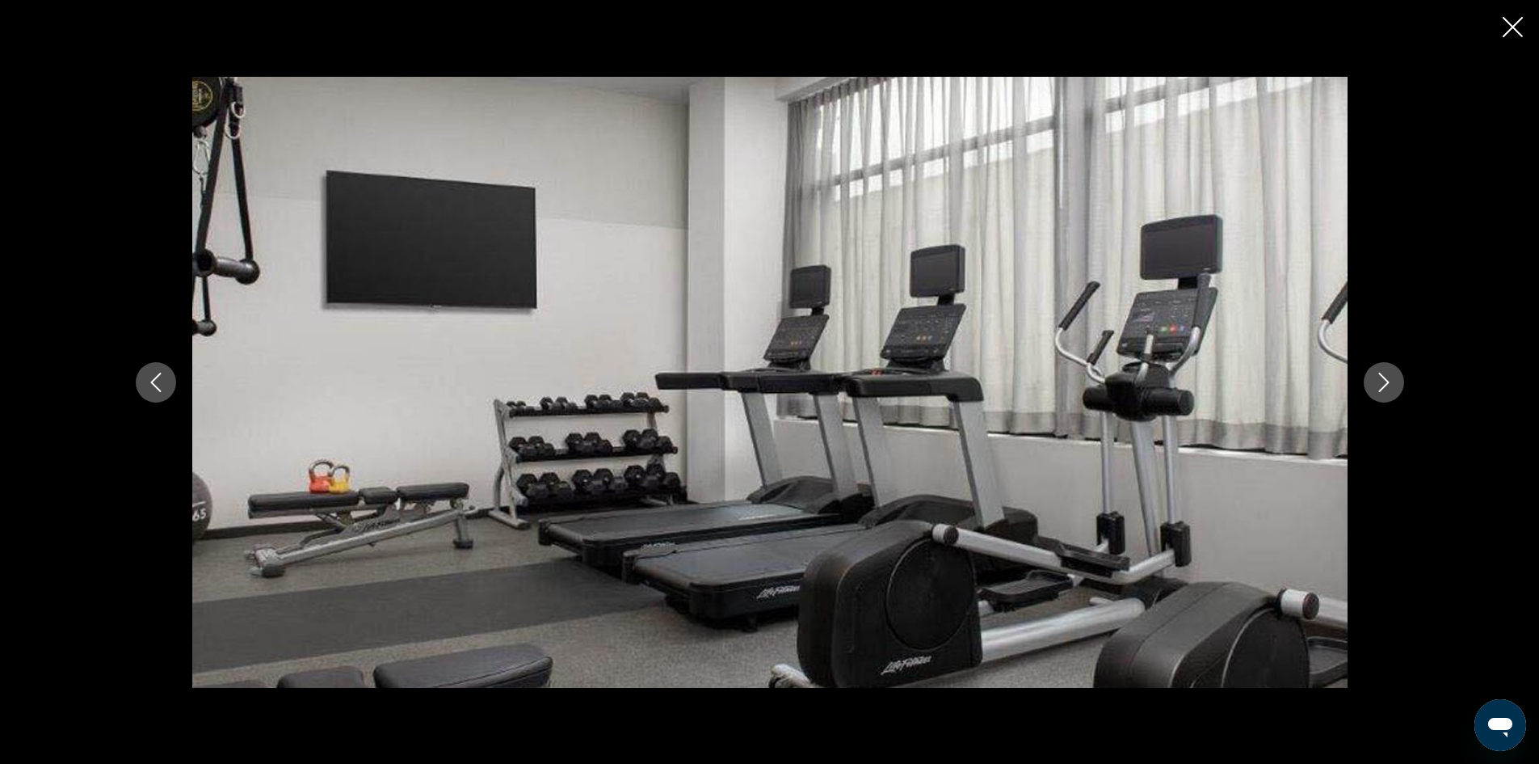
click at [1378, 385] on icon "Next image" at bounding box center [1383, 381] width 19 height 19
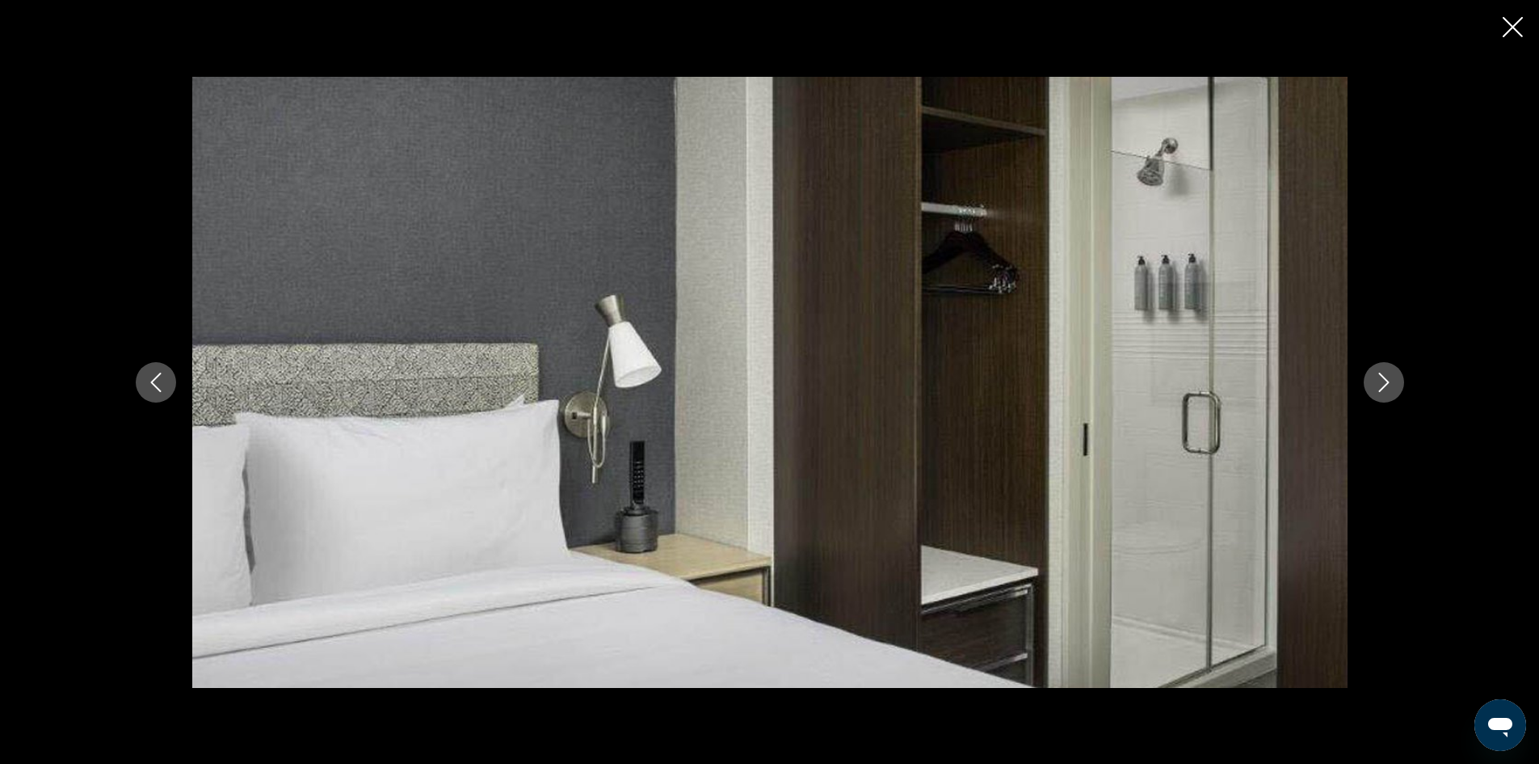
click at [1378, 385] on icon "Next image" at bounding box center [1383, 381] width 19 height 19
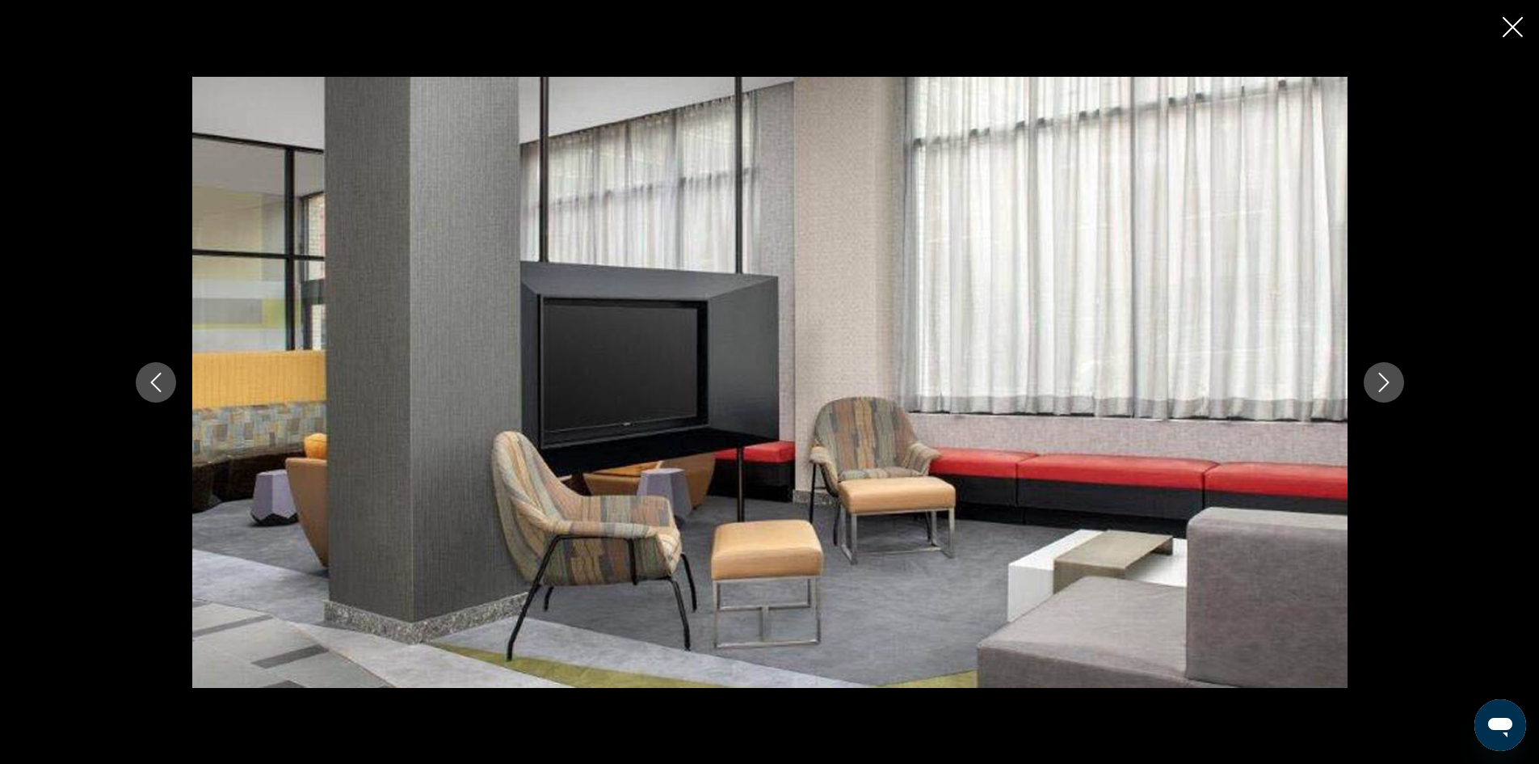
click at [1378, 385] on icon "Next image" at bounding box center [1383, 381] width 19 height 19
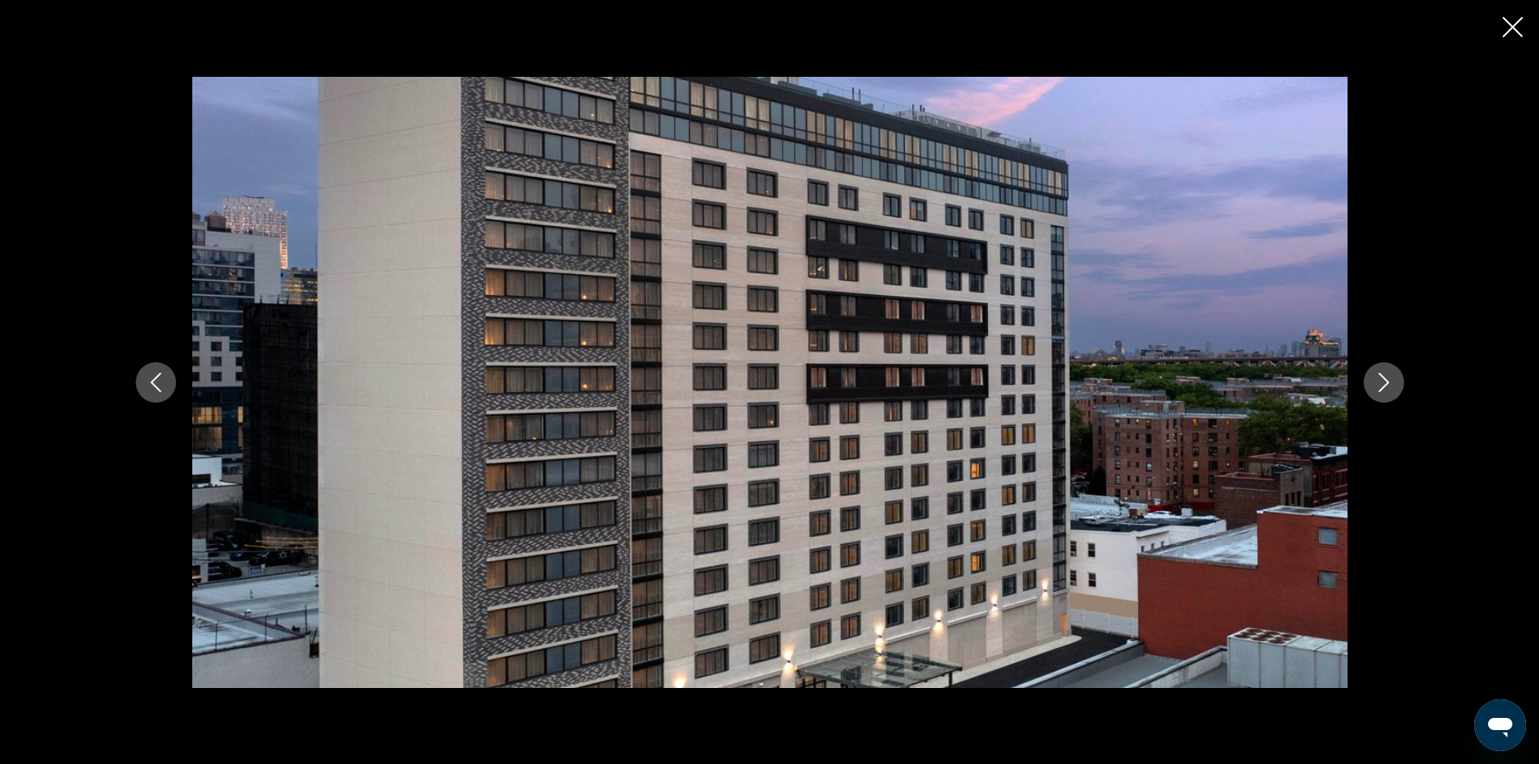
click at [1378, 385] on icon "Next image" at bounding box center [1383, 381] width 19 height 19
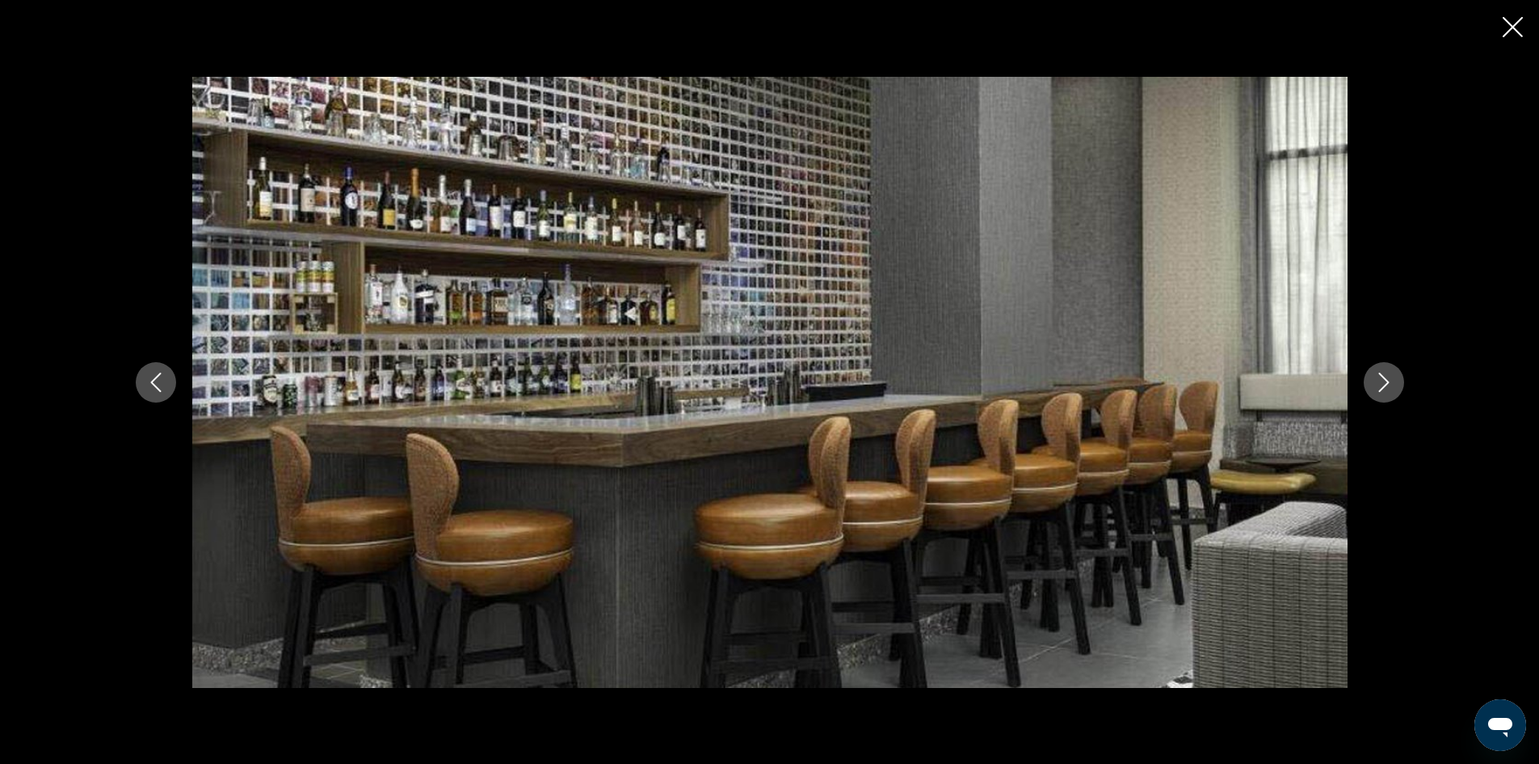
click at [1378, 385] on icon "Next image" at bounding box center [1383, 381] width 19 height 19
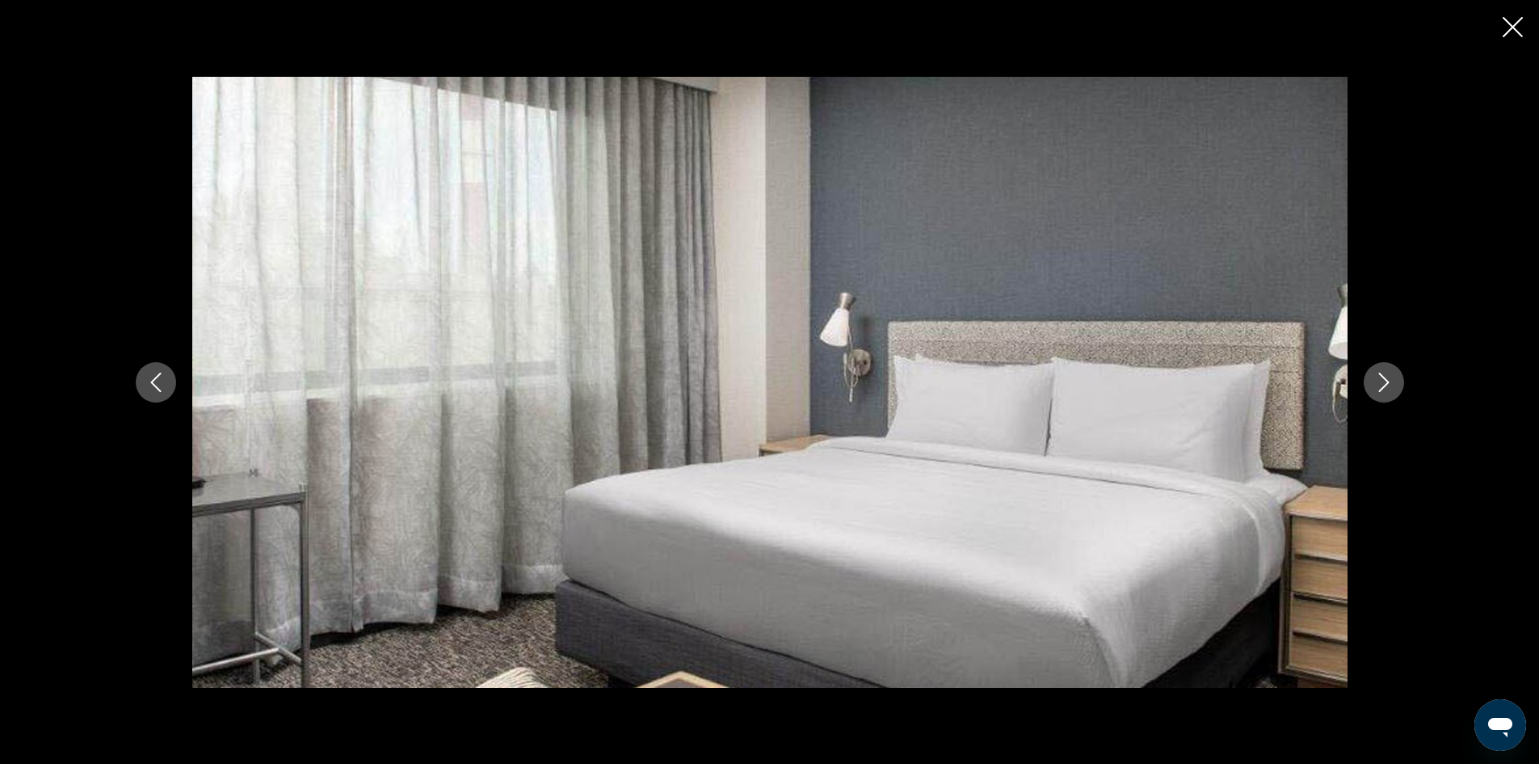
click at [1378, 385] on icon "Next image" at bounding box center [1383, 381] width 19 height 19
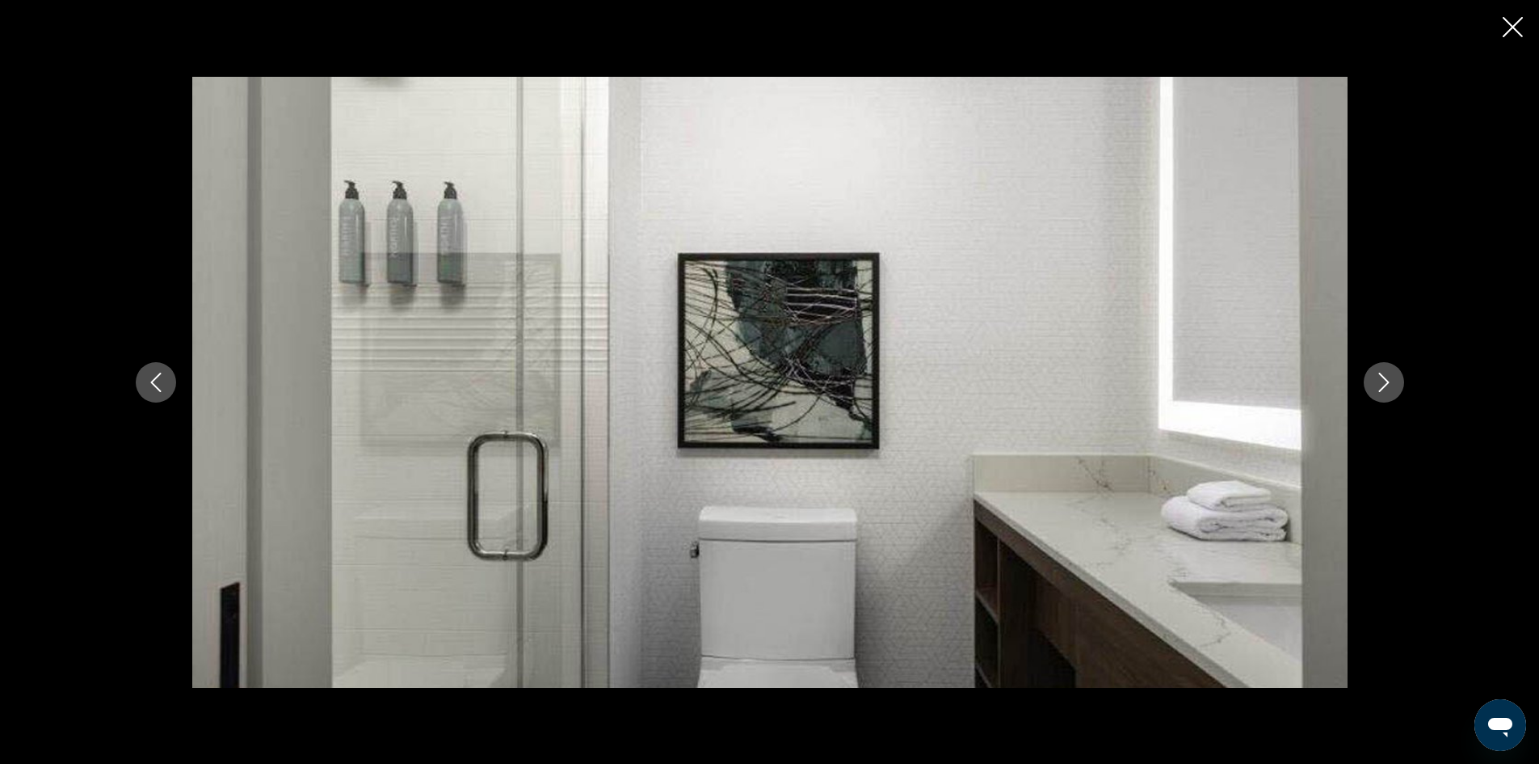
click at [1378, 385] on icon "Next image" at bounding box center [1383, 381] width 19 height 19
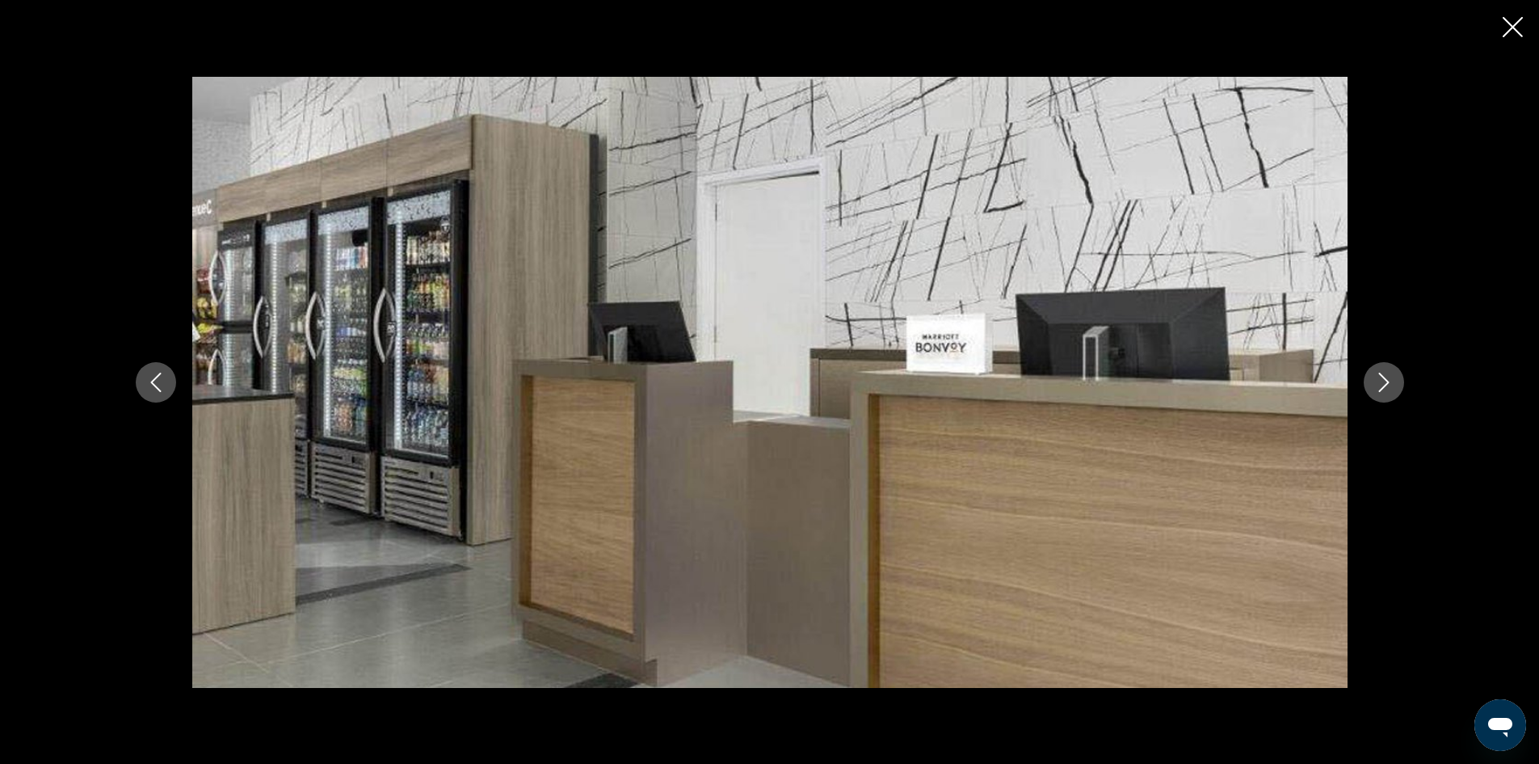
click at [1378, 385] on icon "Next image" at bounding box center [1383, 381] width 19 height 19
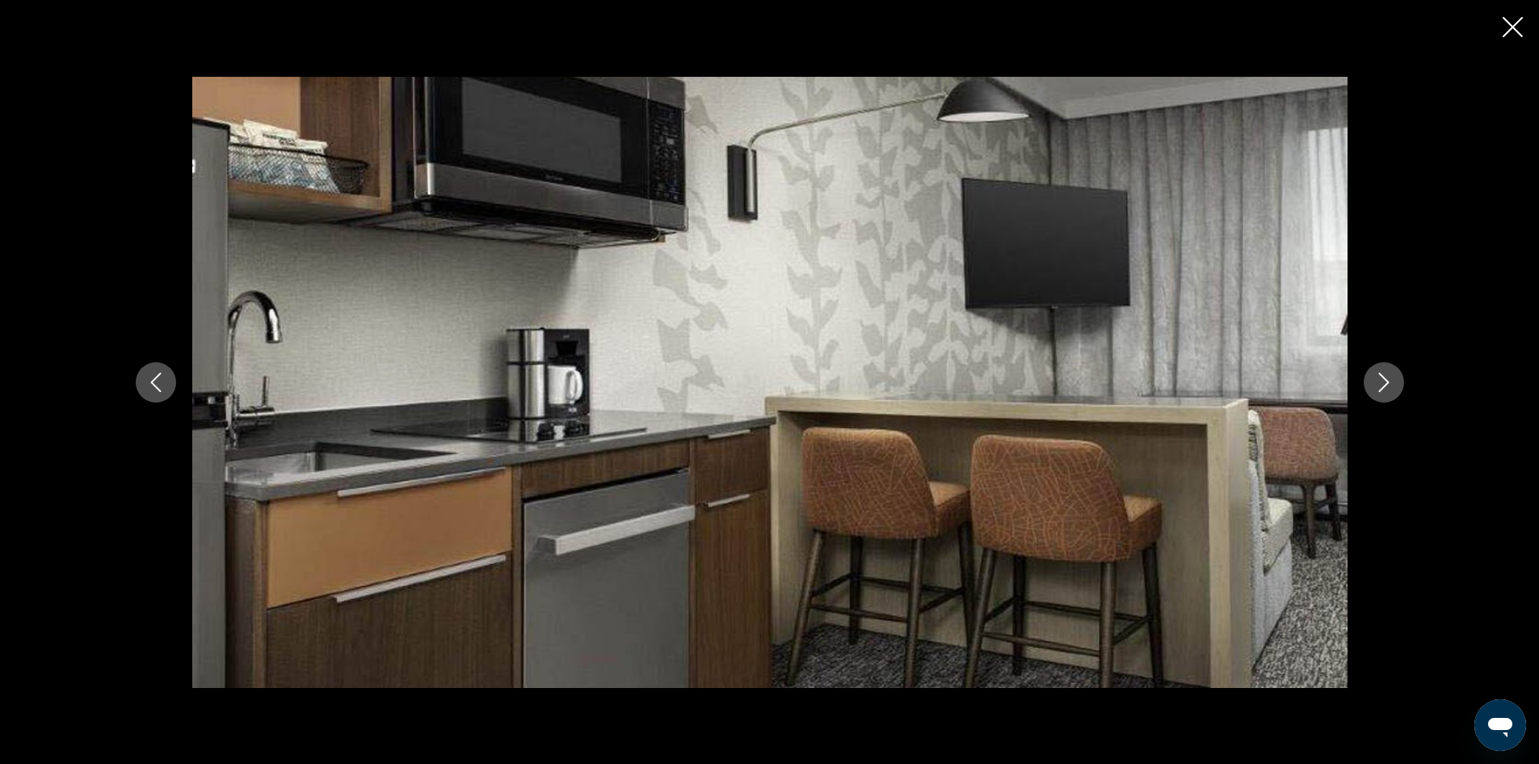
click at [1378, 385] on icon "Next image" at bounding box center [1383, 381] width 19 height 19
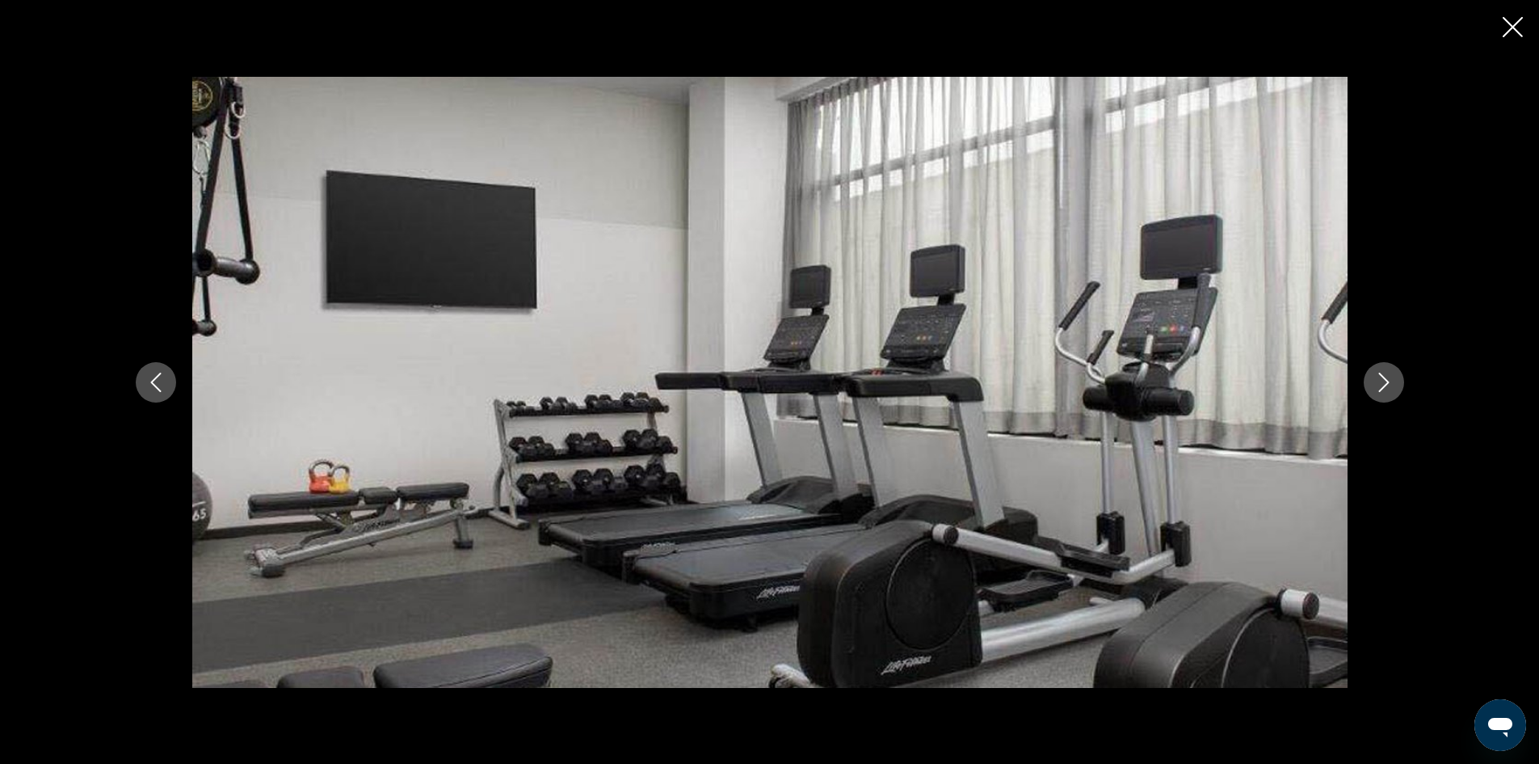
click at [1378, 385] on icon "Next image" at bounding box center [1383, 381] width 19 height 19
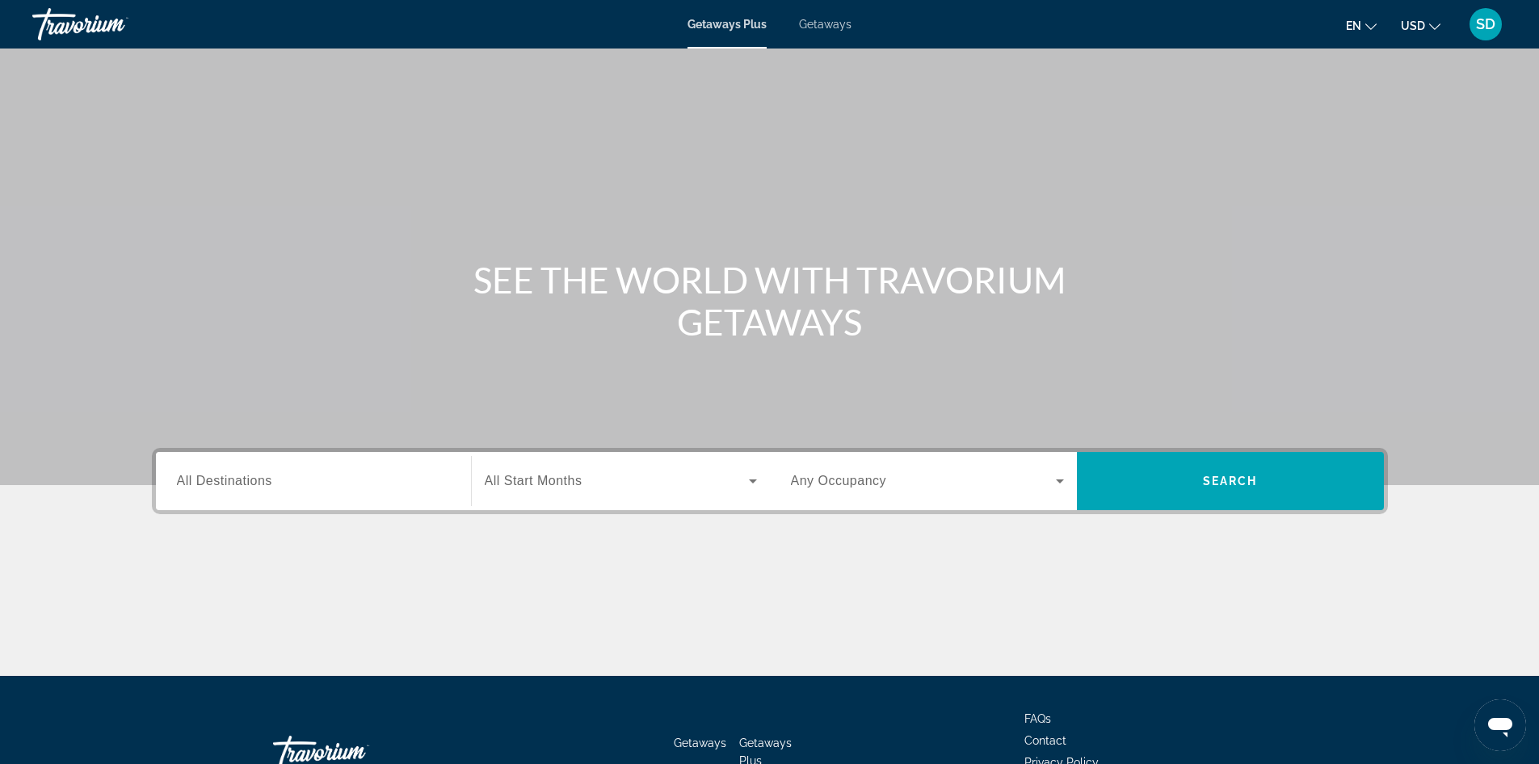
click at [268, 486] on span "All Destinations" at bounding box center [224, 480] width 95 height 14
click at [268, 486] on input "Destination All Destinations" at bounding box center [313, 481] width 273 height 19
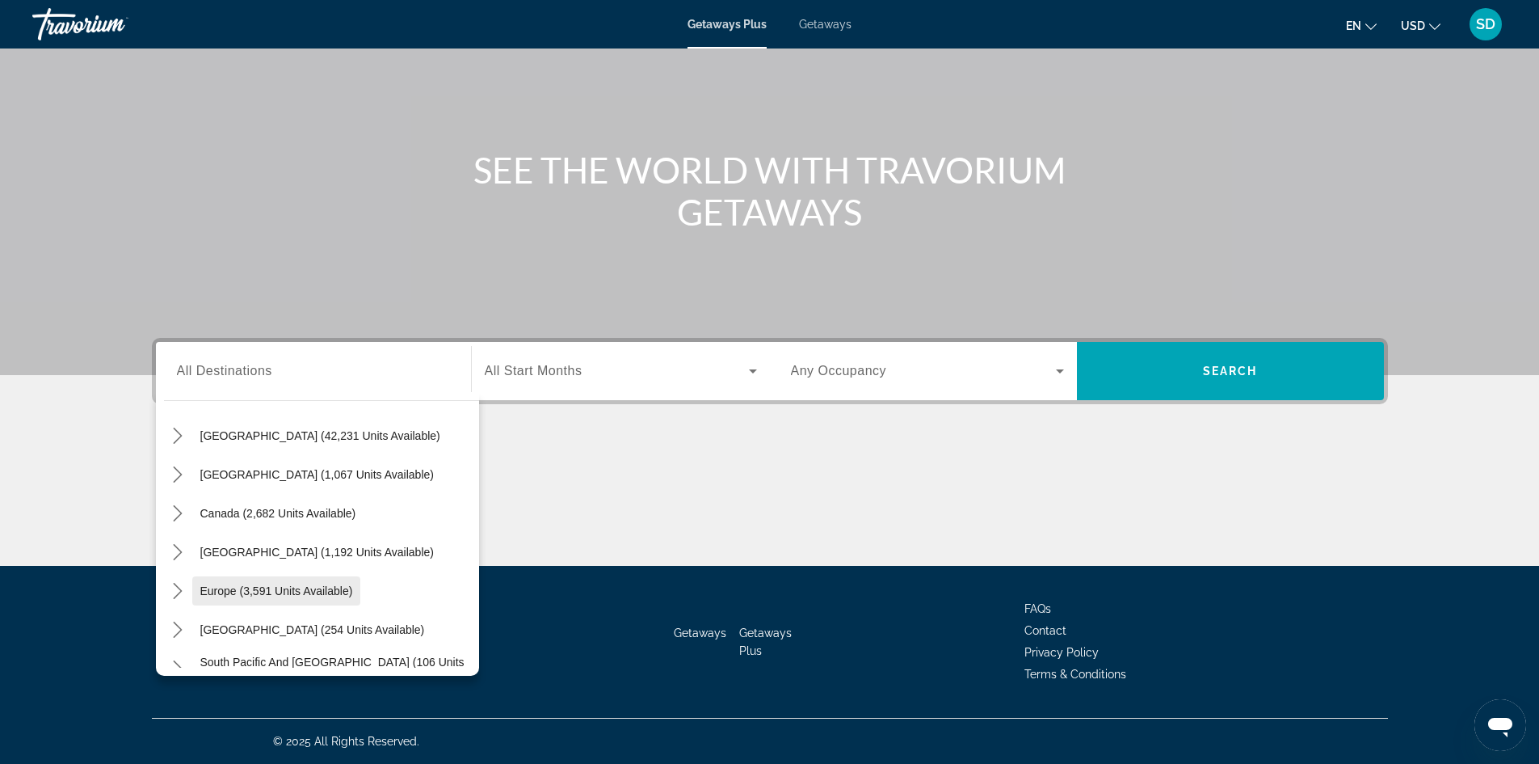
scroll to position [19, 0]
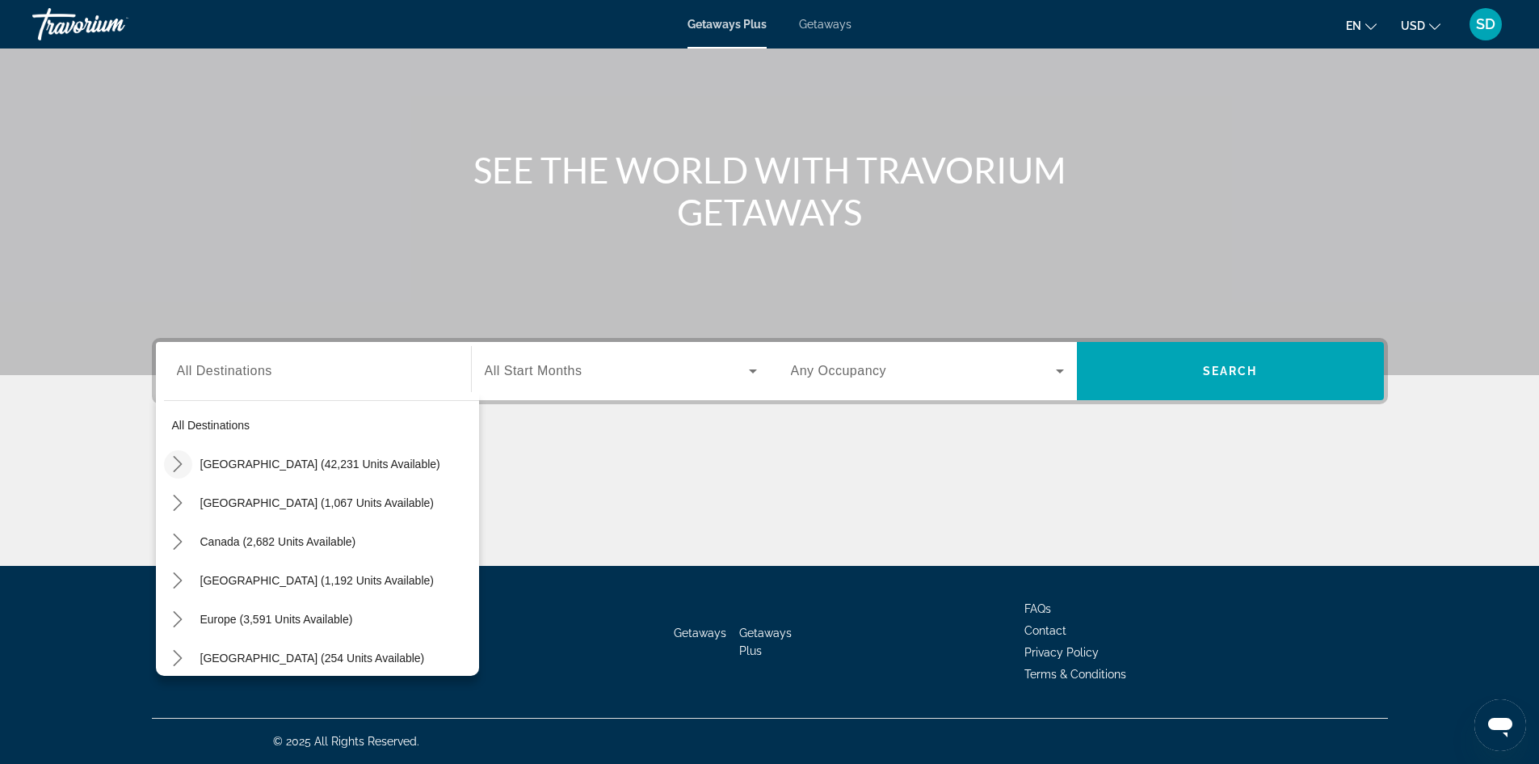
click at [177, 465] on icon "Toggle United States (42,231 units available) submenu" at bounding box center [178, 464] width 16 height 16
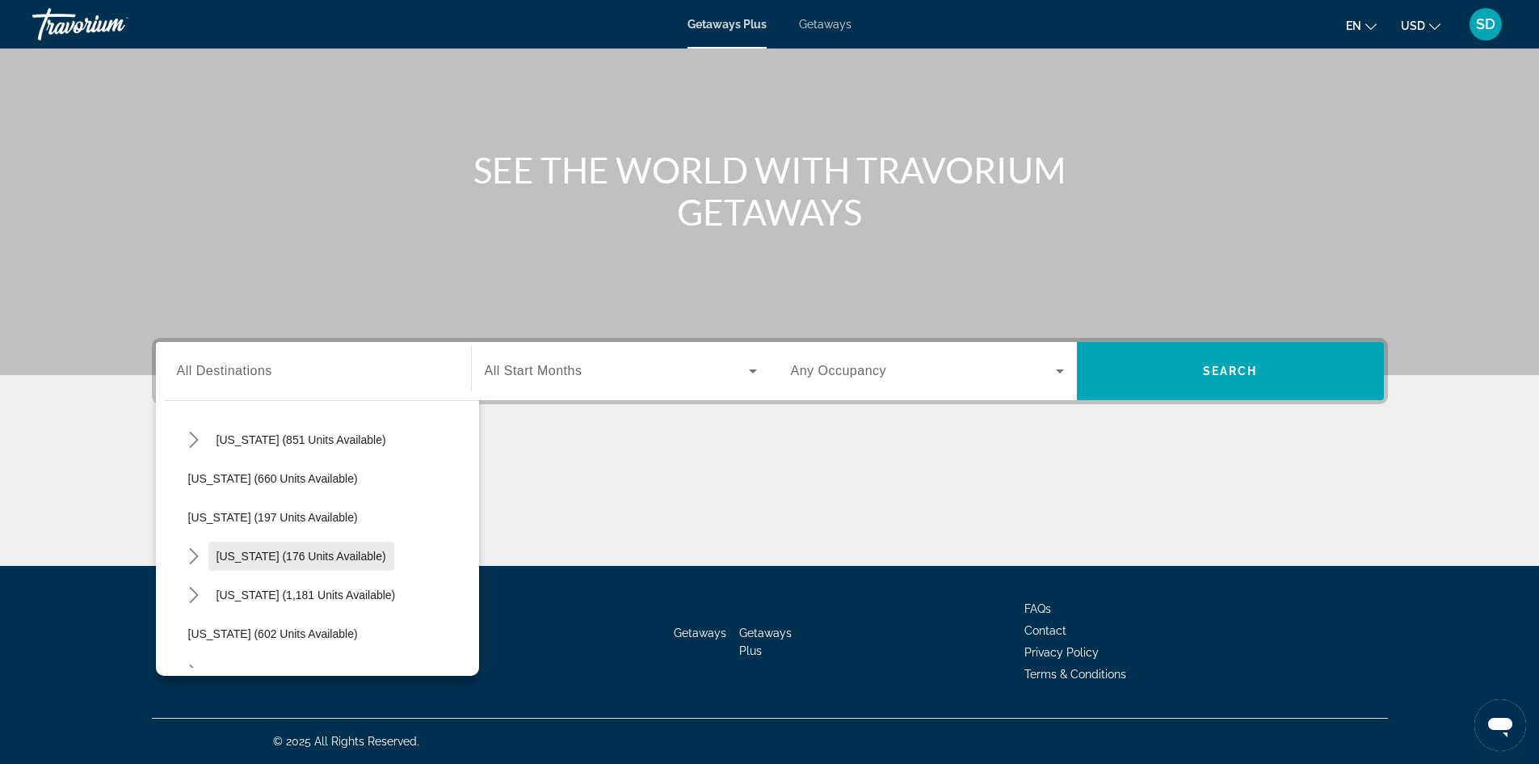
scroll to position [936, 0]
click at [276, 594] on span "[US_STATE] (176 units available)" at bounding box center [302, 594] width 170 height 13
type input "**********"
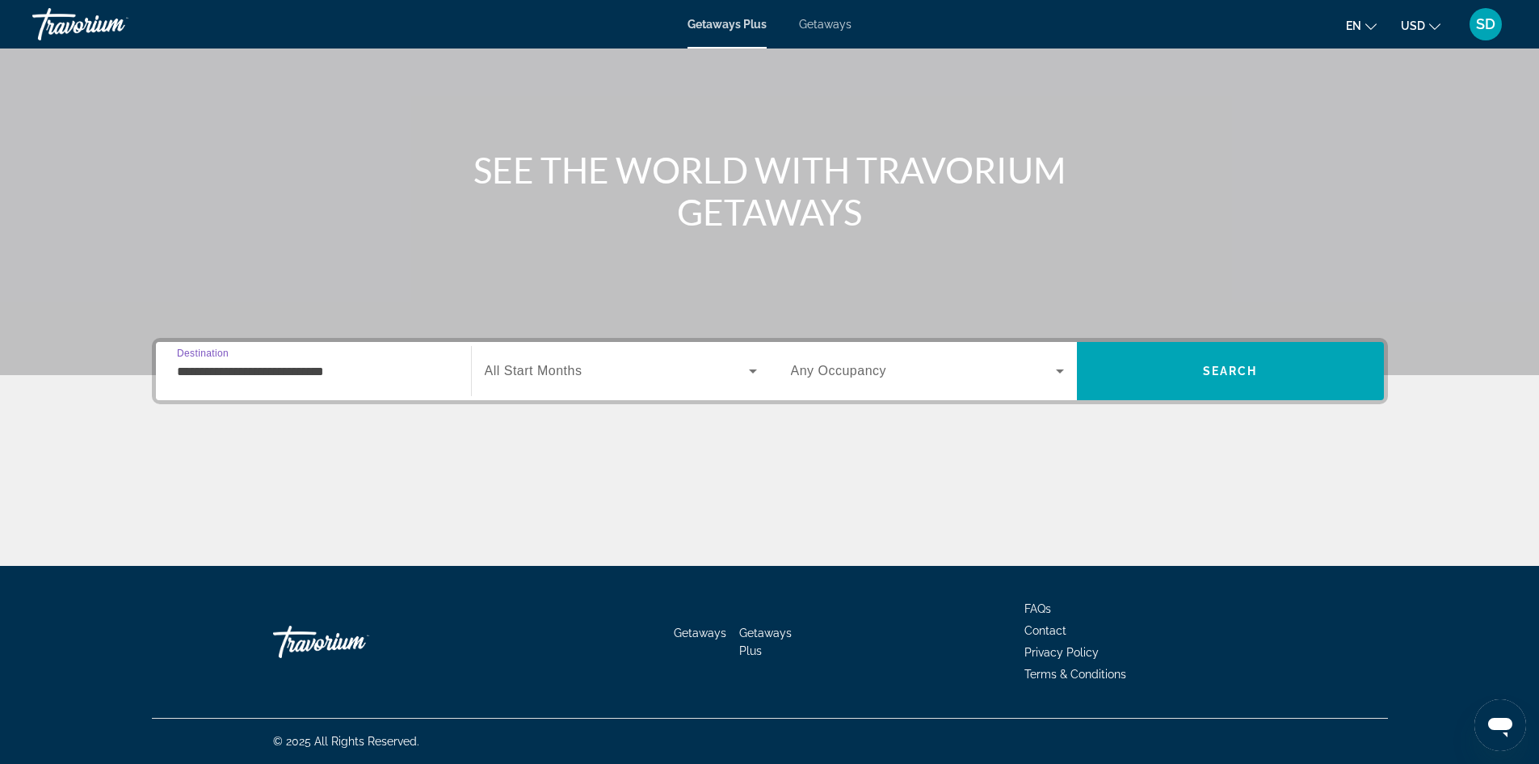
click at [630, 364] on span "Search widget" at bounding box center [617, 370] width 264 height 19
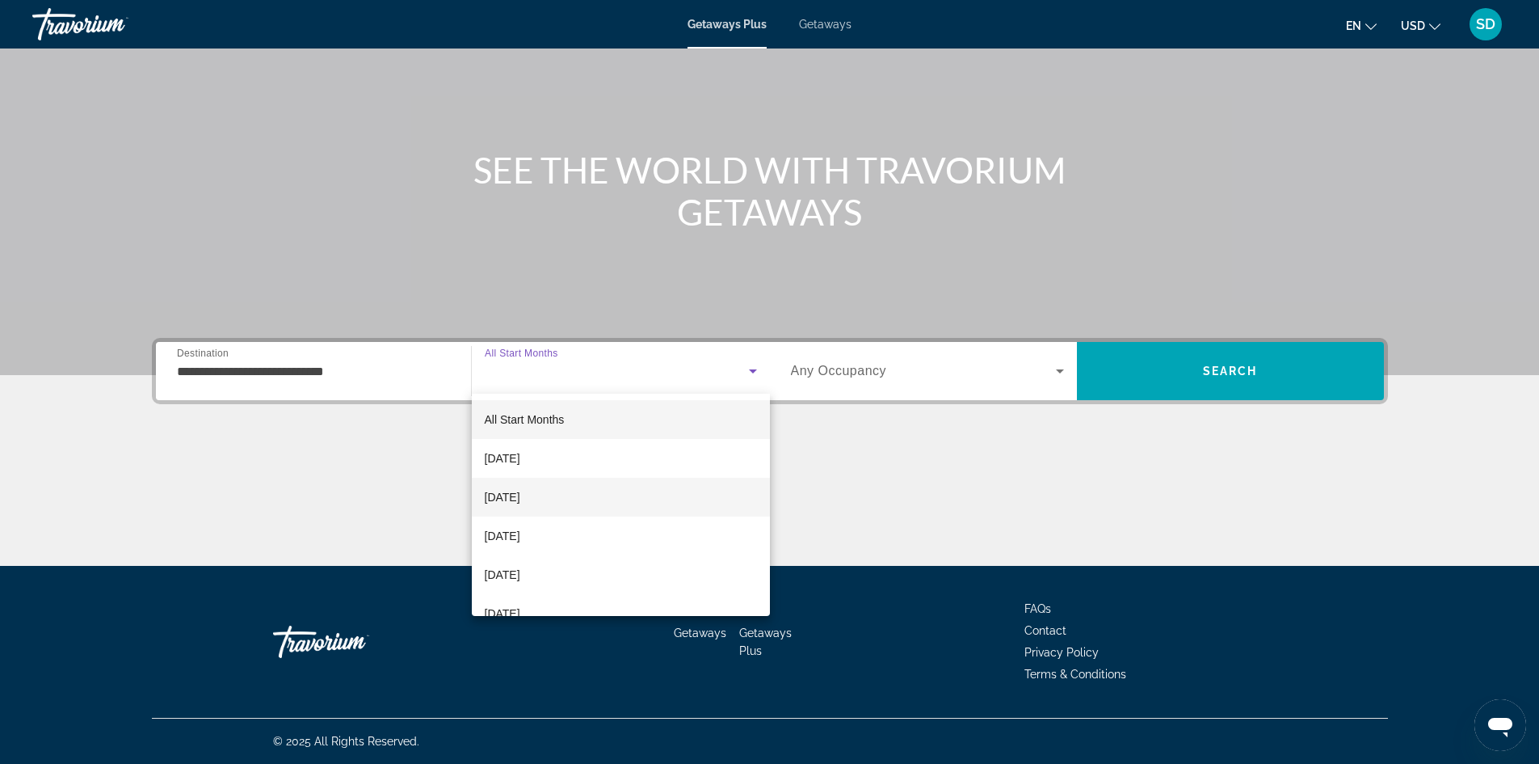
click at [646, 495] on mat-option "[DATE]" at bounding box center [621, 496] width 298 height 39
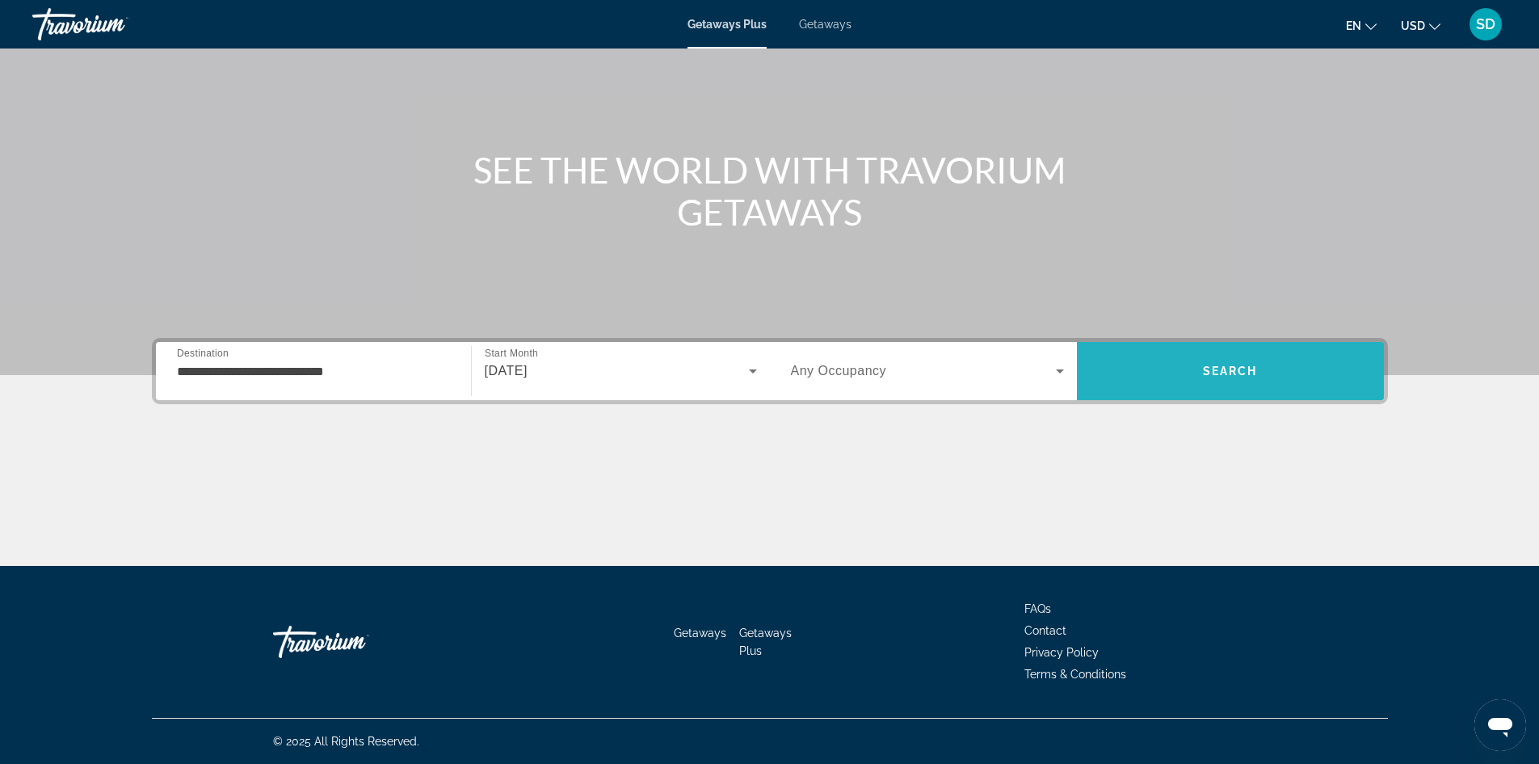
click at [1152, 365] on span "Search" at bounding box center [1230, 370] width 307 height 39
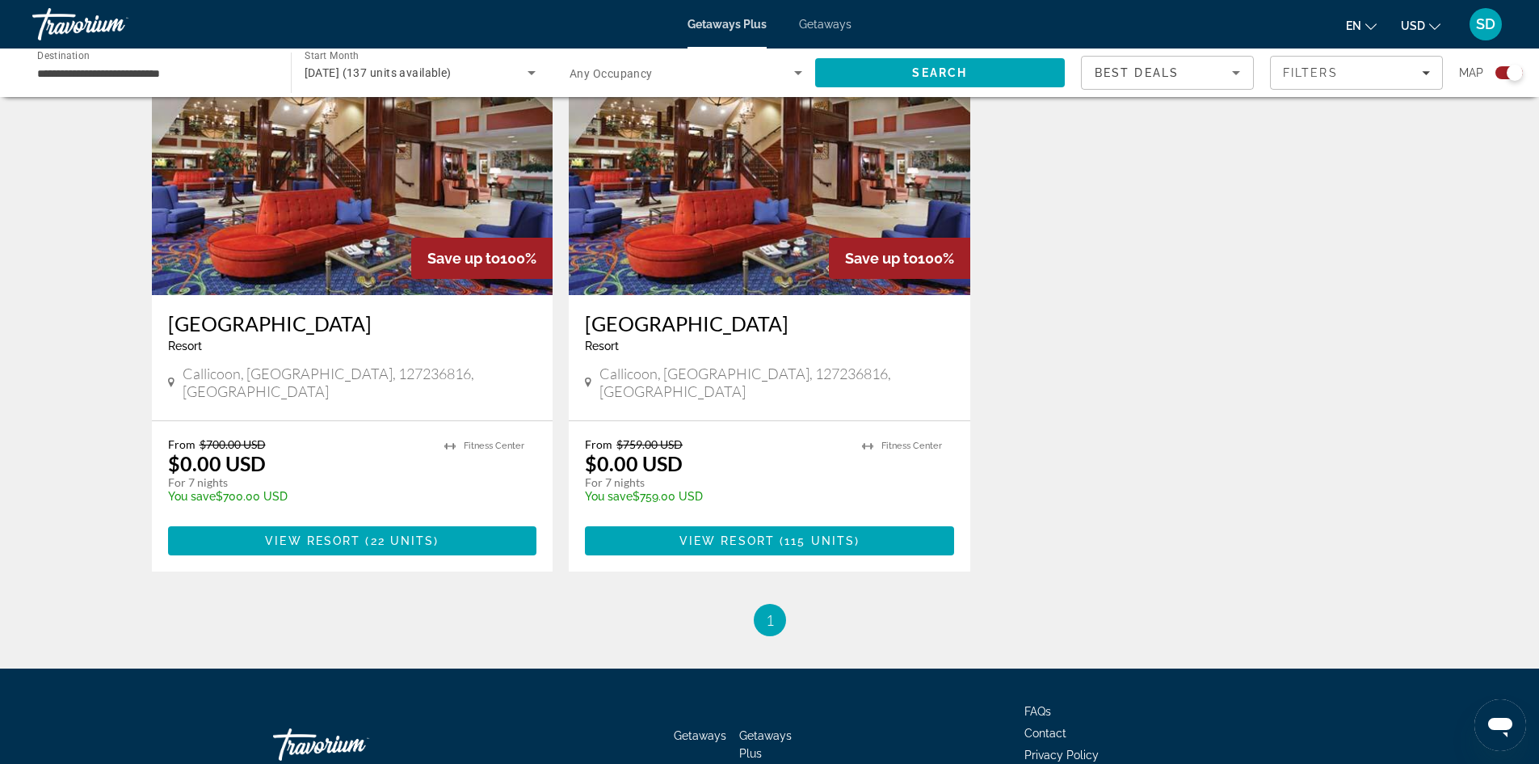
scroll to position [646, 0]
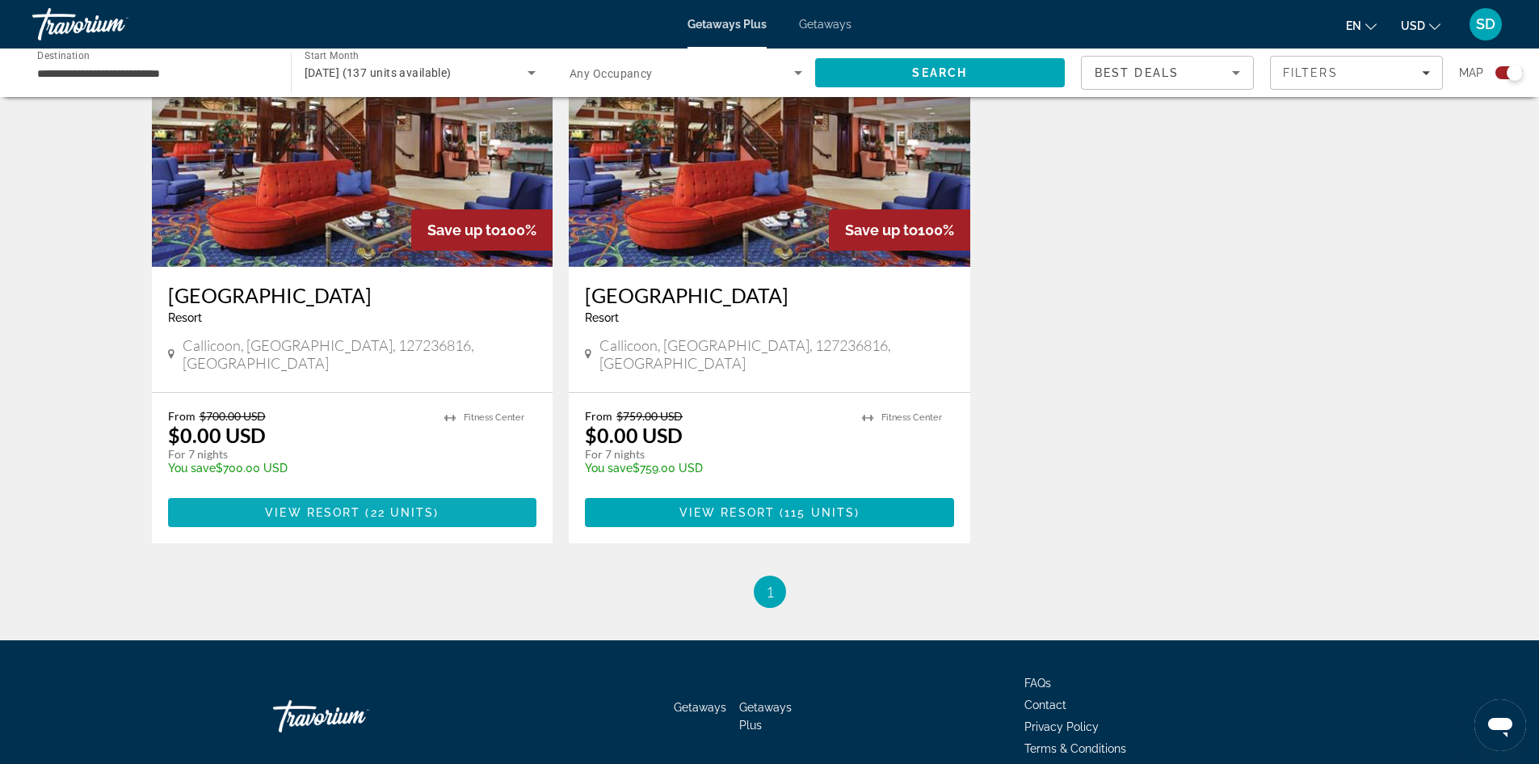
click at [448, 496] on span "Main content" at bounding box center [352, 512] width 369 height 39
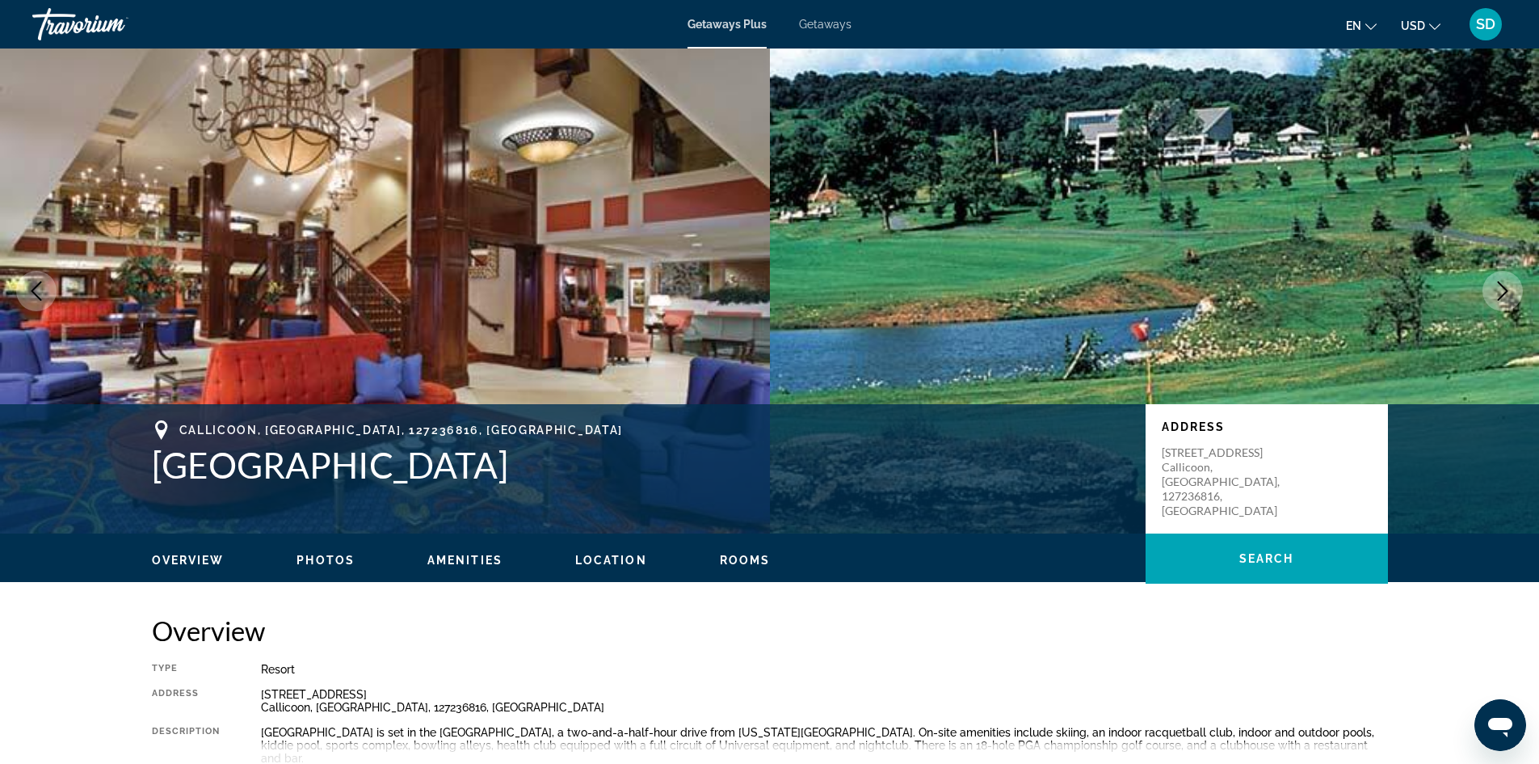
click at [1501, 295] on icon "Next image" at bounding box center [1502, 290] width 19 height 19
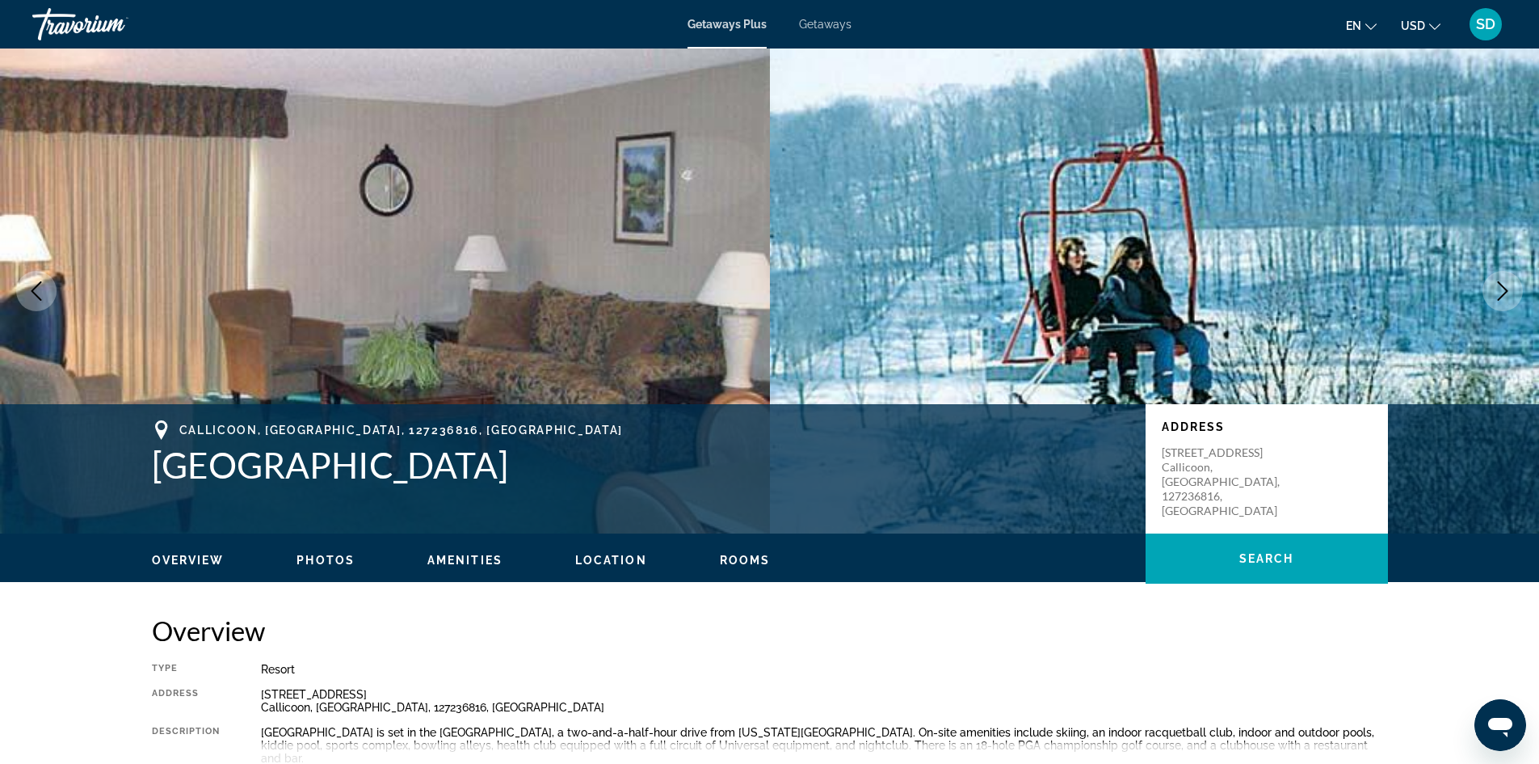
click at [1502, 295] on icon "Next image" at bounding box center [1502, 290] width 19 height 19
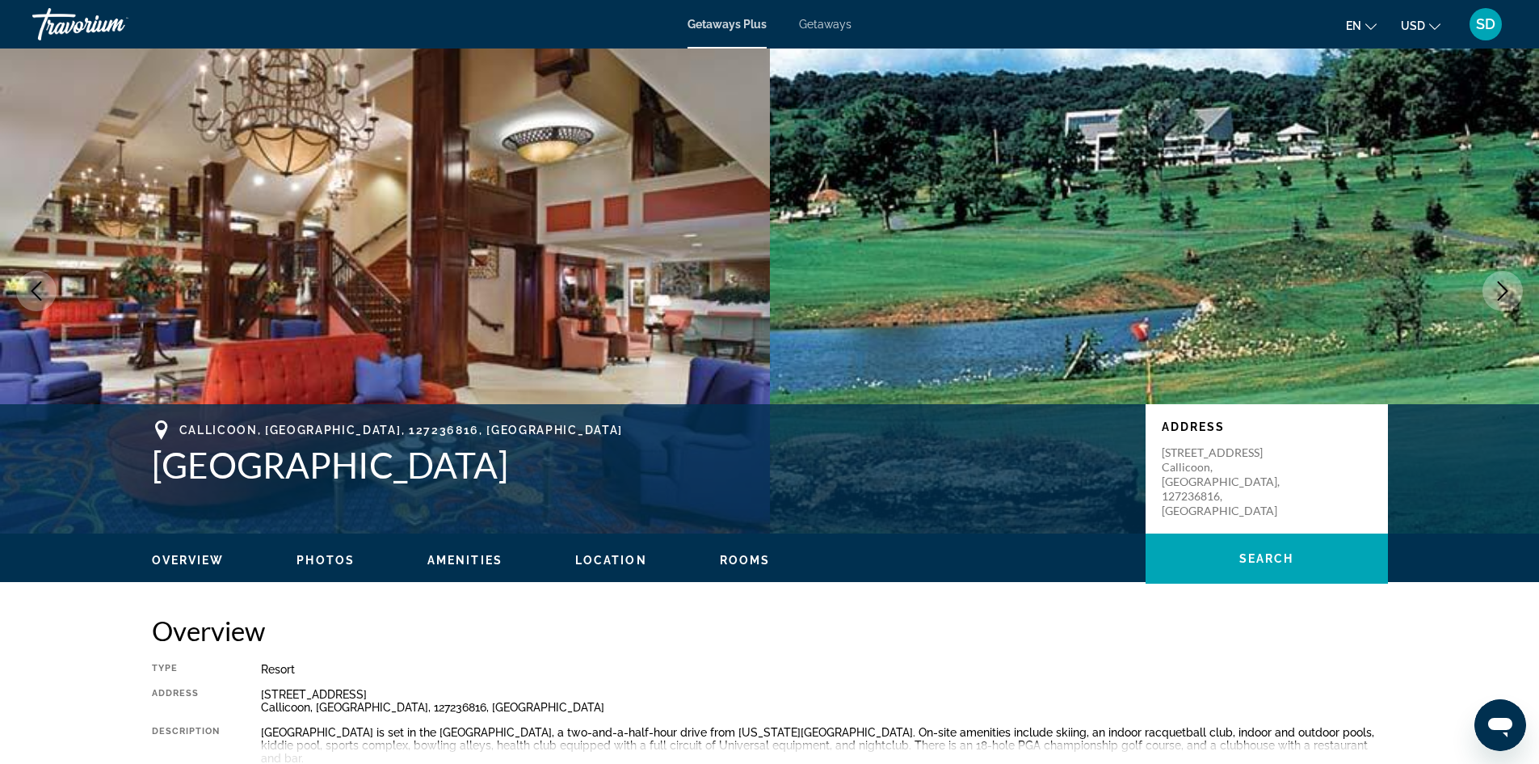
click at [1502, 295] on icon "Next image" at bounding box center [1502, 290] width 19 height 19
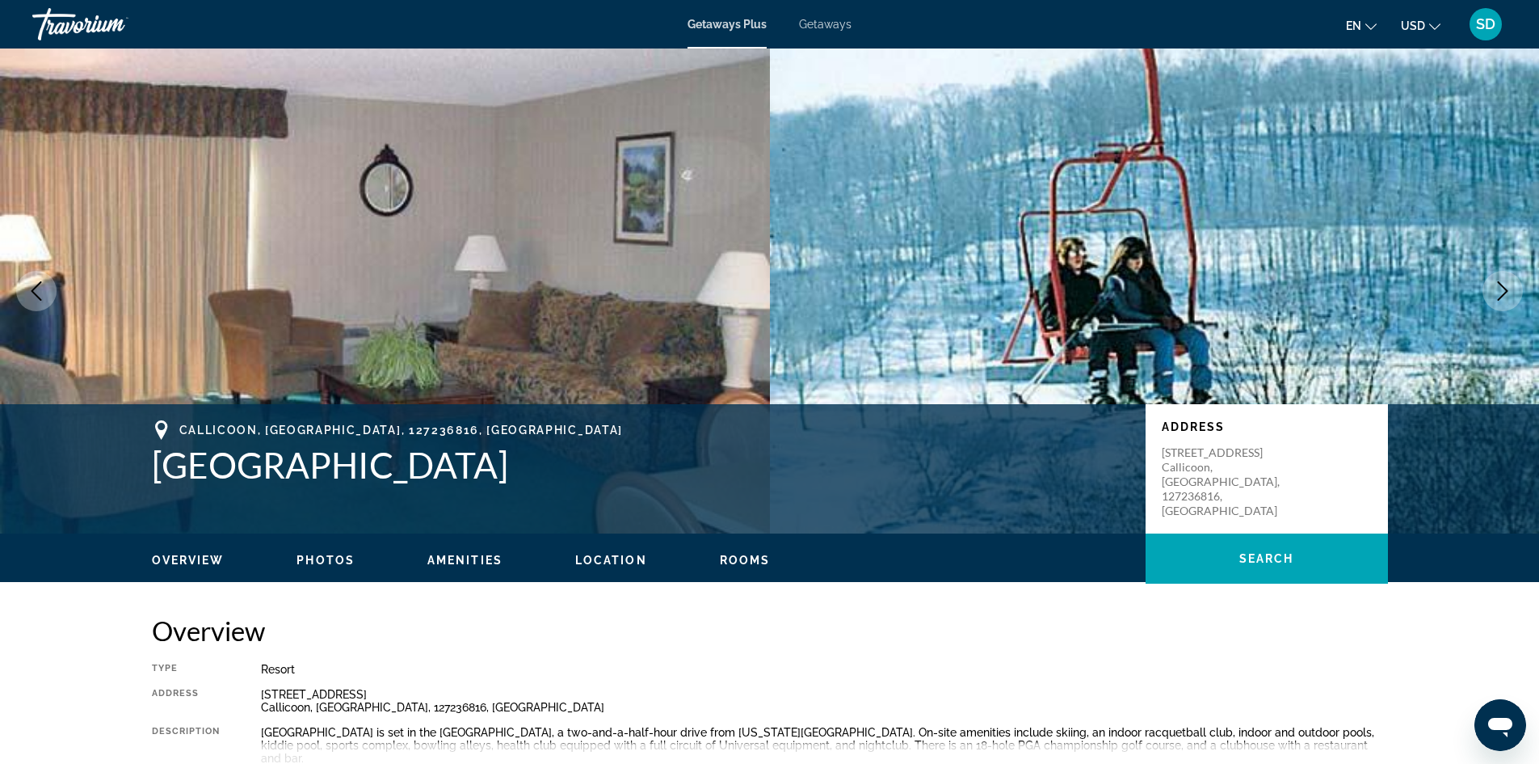
click at [1502, 295] on icon "Next image" at bounding box center [1502, 290] width 19 height 19
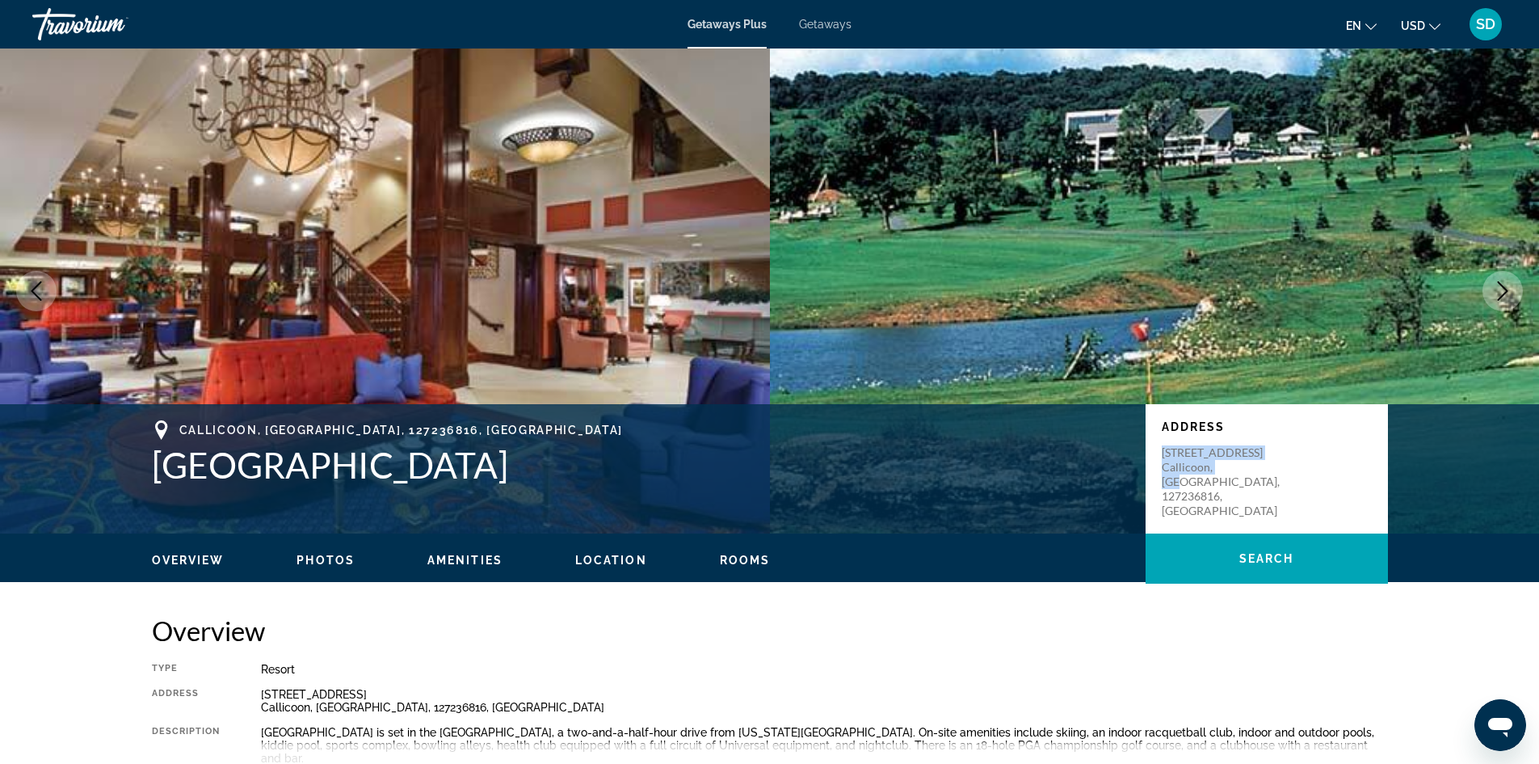
drag, startPoint x: 1251, startPoint y: 473, endPoint x: 1146, endPoint y: 452, distance: 106.3
click at [1146, 452] on div "Address [STREET_ADDRESS]" at bounding box center [1267, 468] width 242 height 129
copy p "[STREET_ADDRESS],"
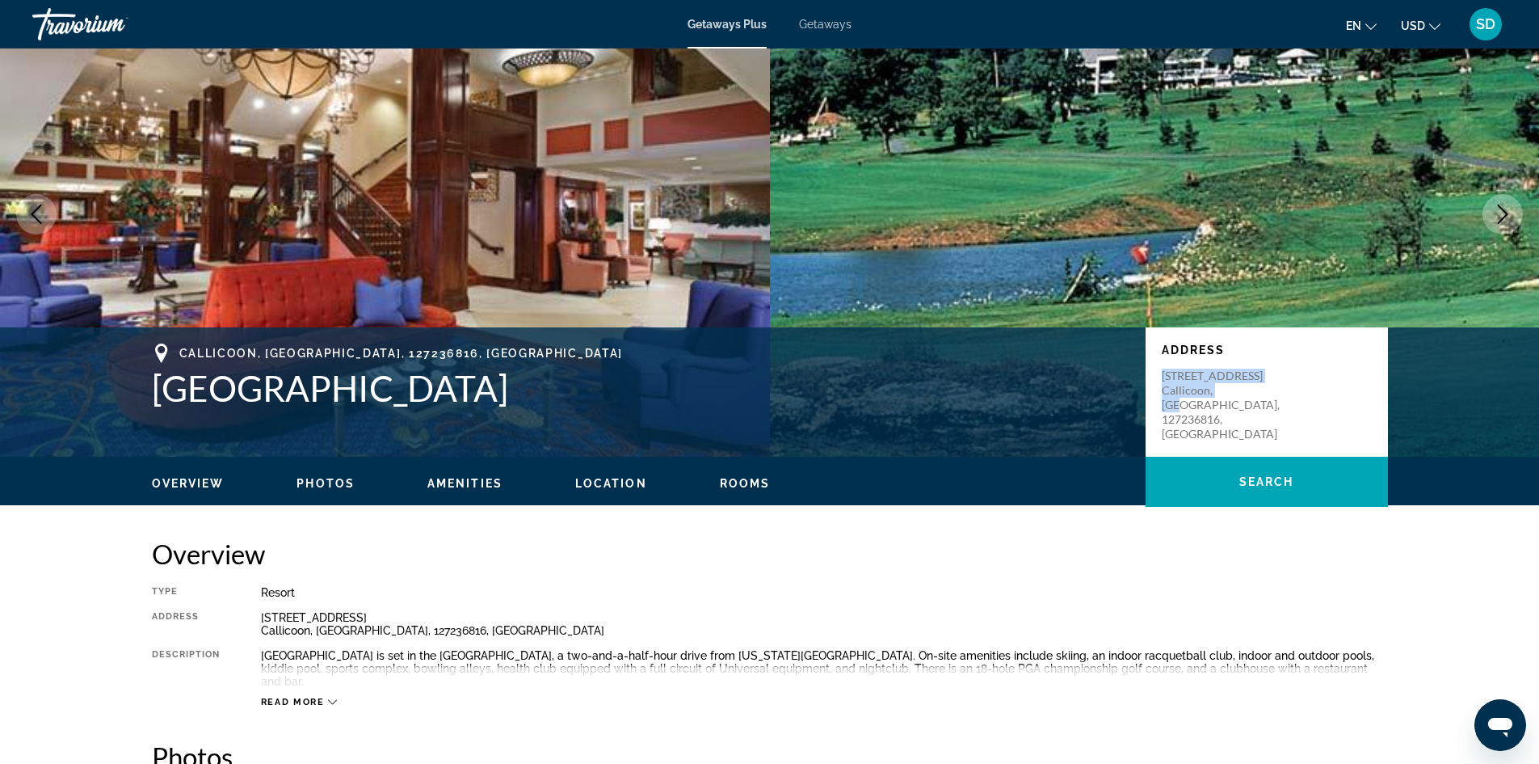
scroll to position [81, 0]
